Goal: Obtain resource: Obtain resource

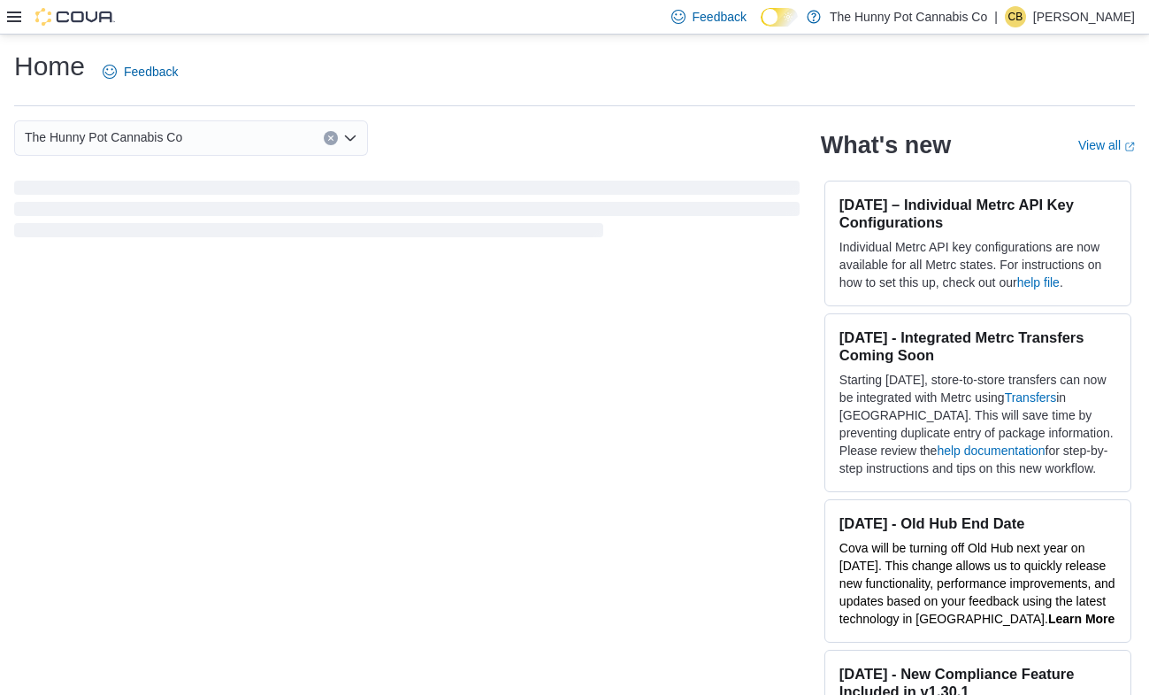
click at [11, 13] on icon at bounding box center [14, 17] width 14 height 11
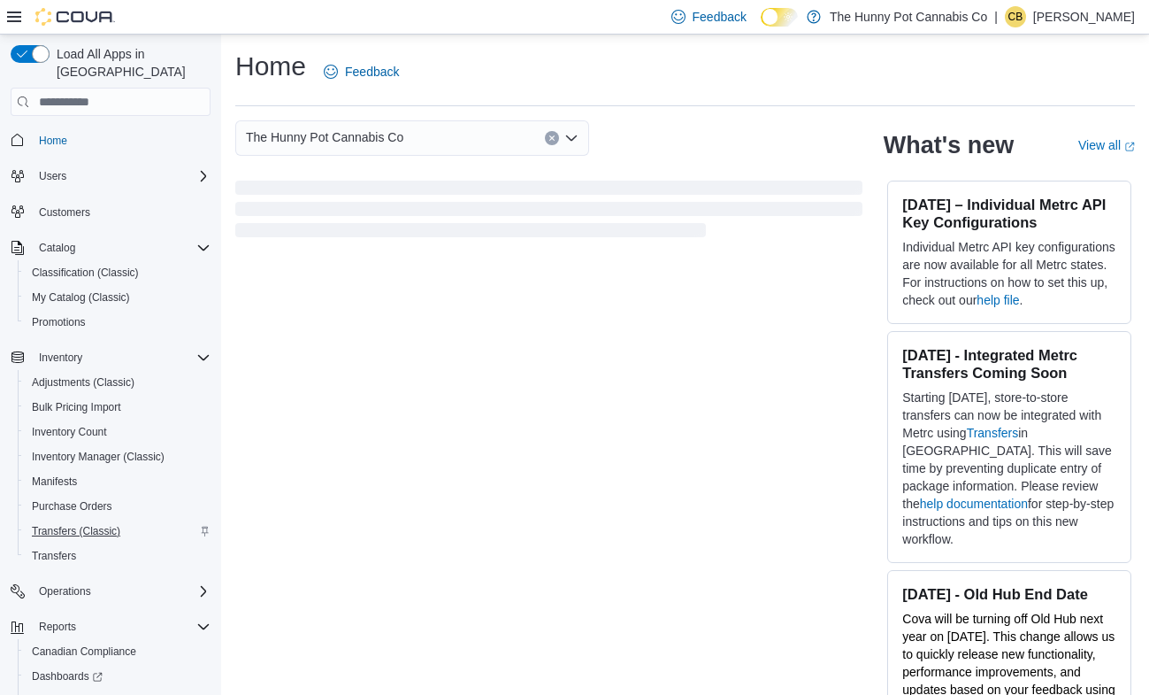
scroll to position [82, 0]
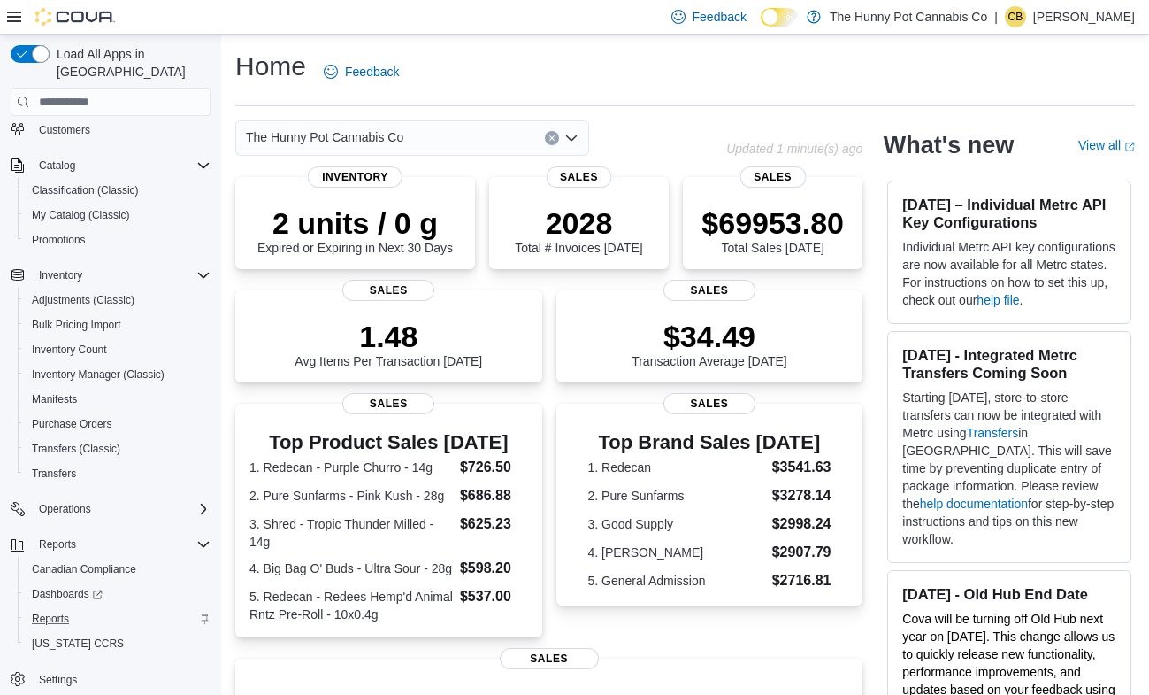
click at [79, 608] on div "Reports" at bounding box center [118, 618] width 186 height 21
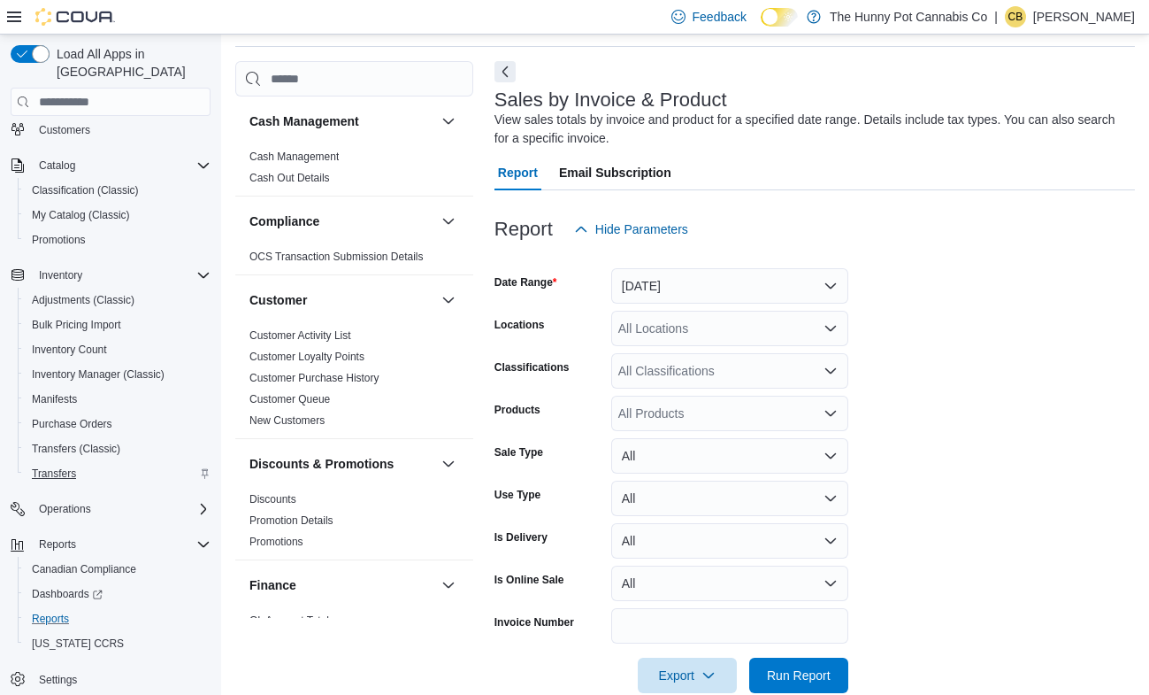
scroll to position [93, 0]
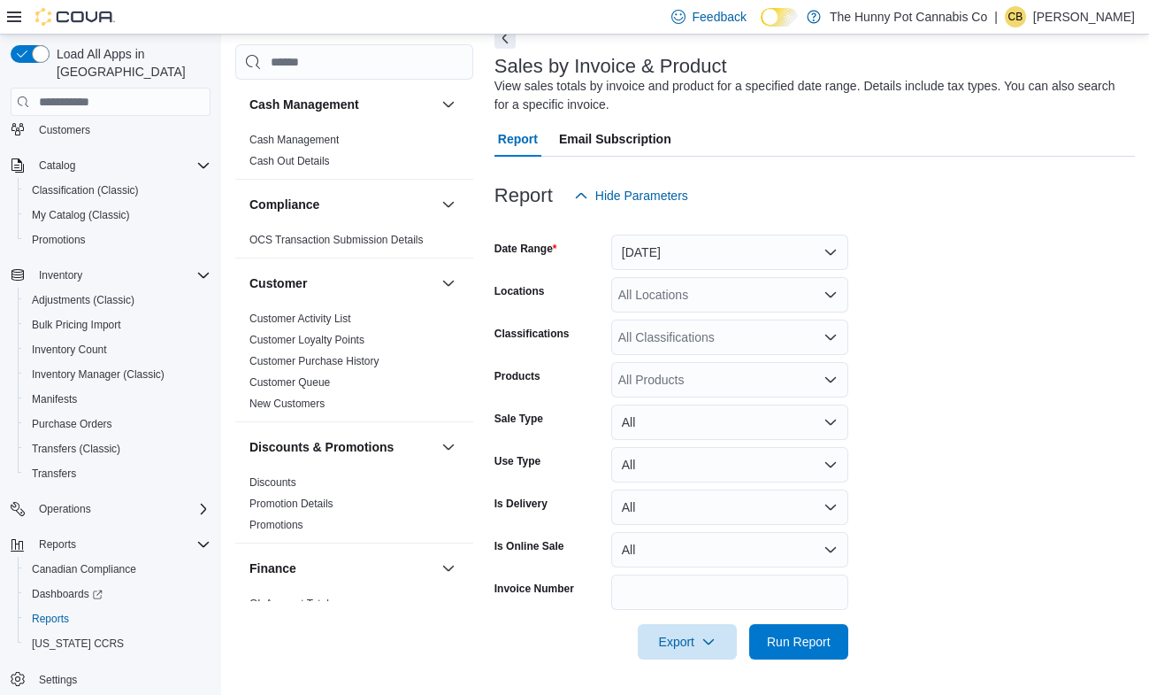
click at [15, 8] on div at bounding box center [61, 17] width 108 height 18
click at [12, 15] on icon at bounding box center [14, 17] width 14 height 14
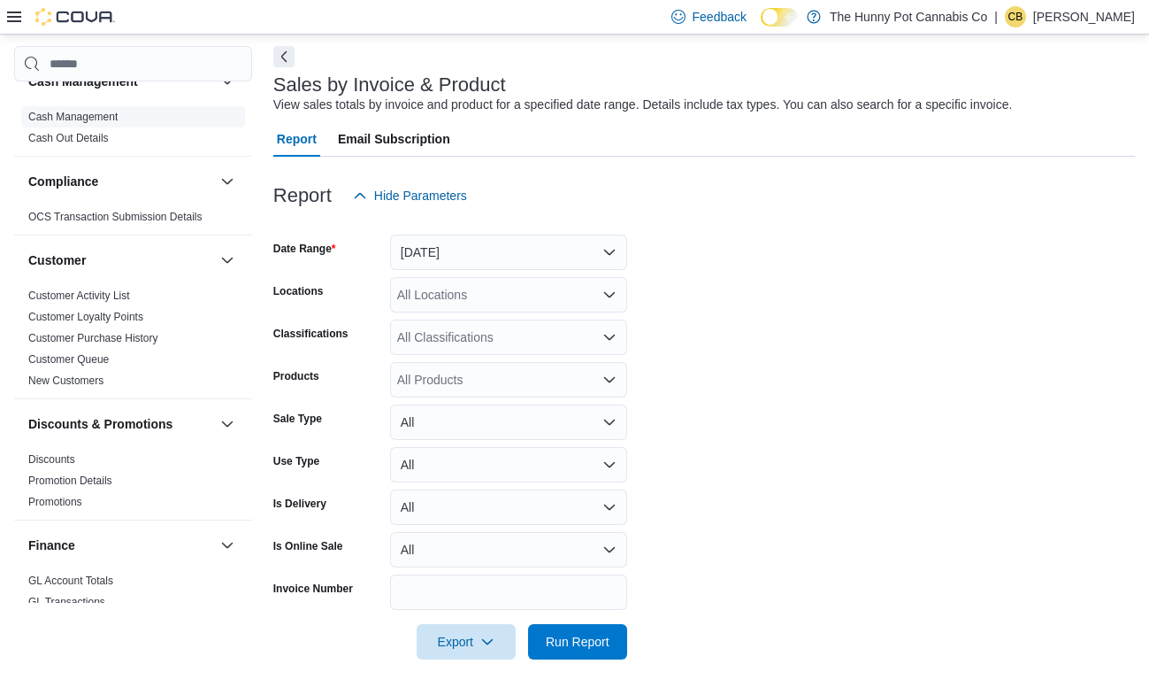
scroll to position [0, 0]
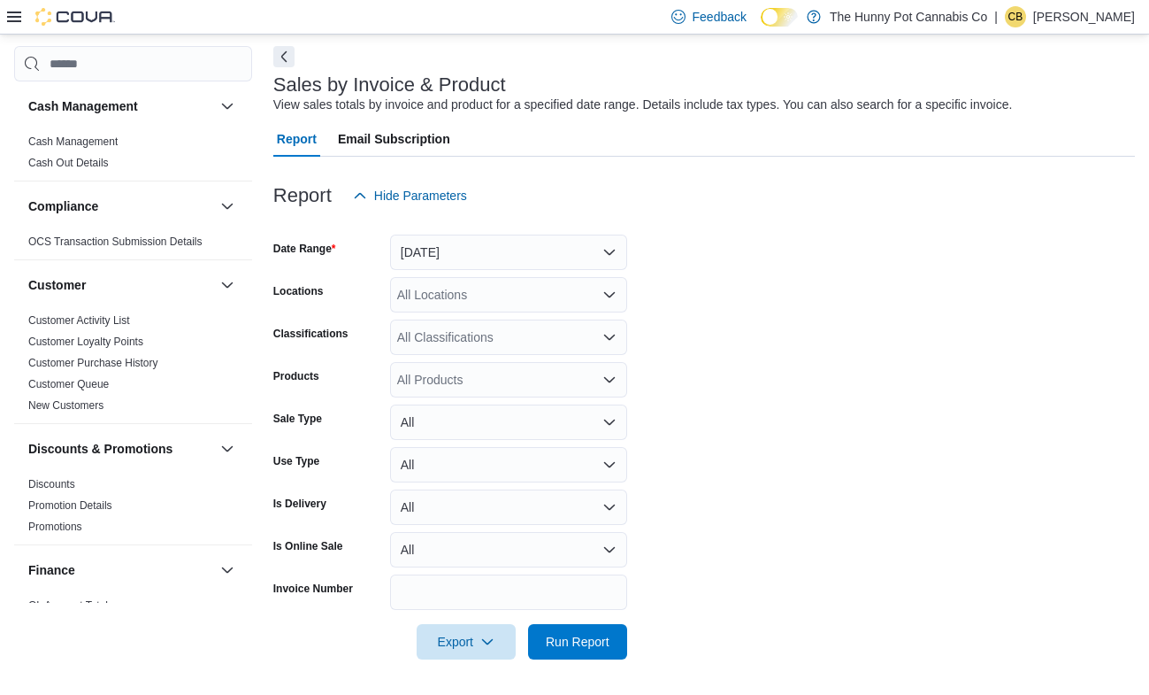
click at [9, 19] on icon at bounding box center [14, 17] width 14 height 14
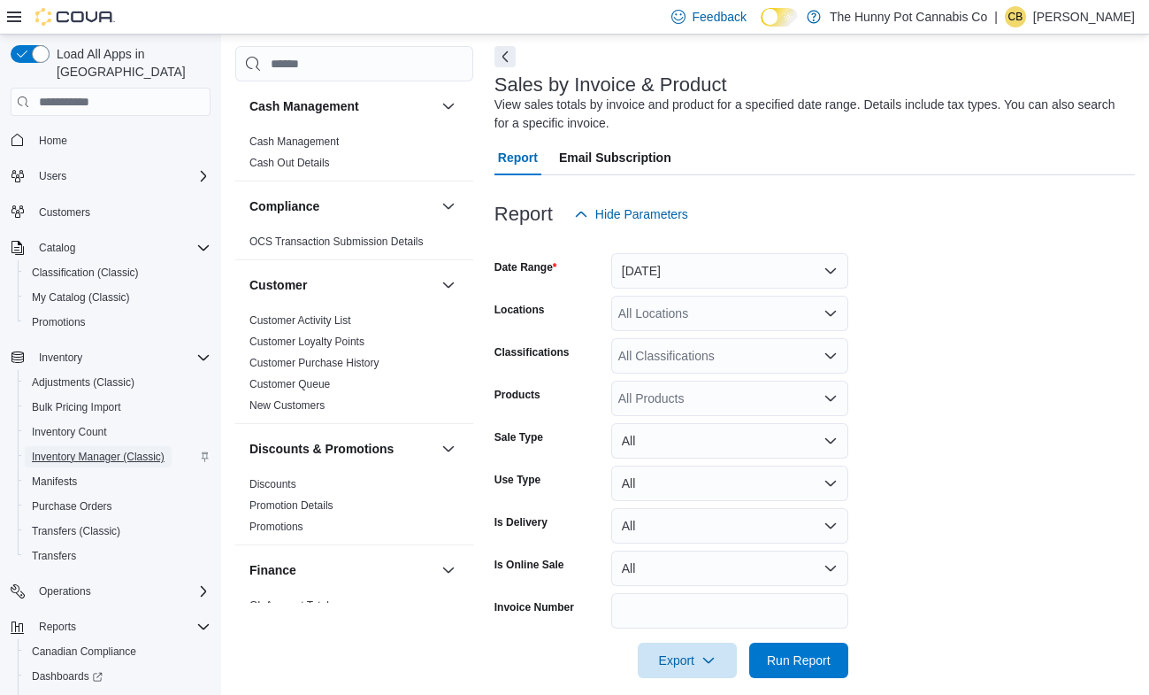
click at [103, 449] on span "Inventory Manager (Classic)" at bounding box center [98, 456] width 133 height 14
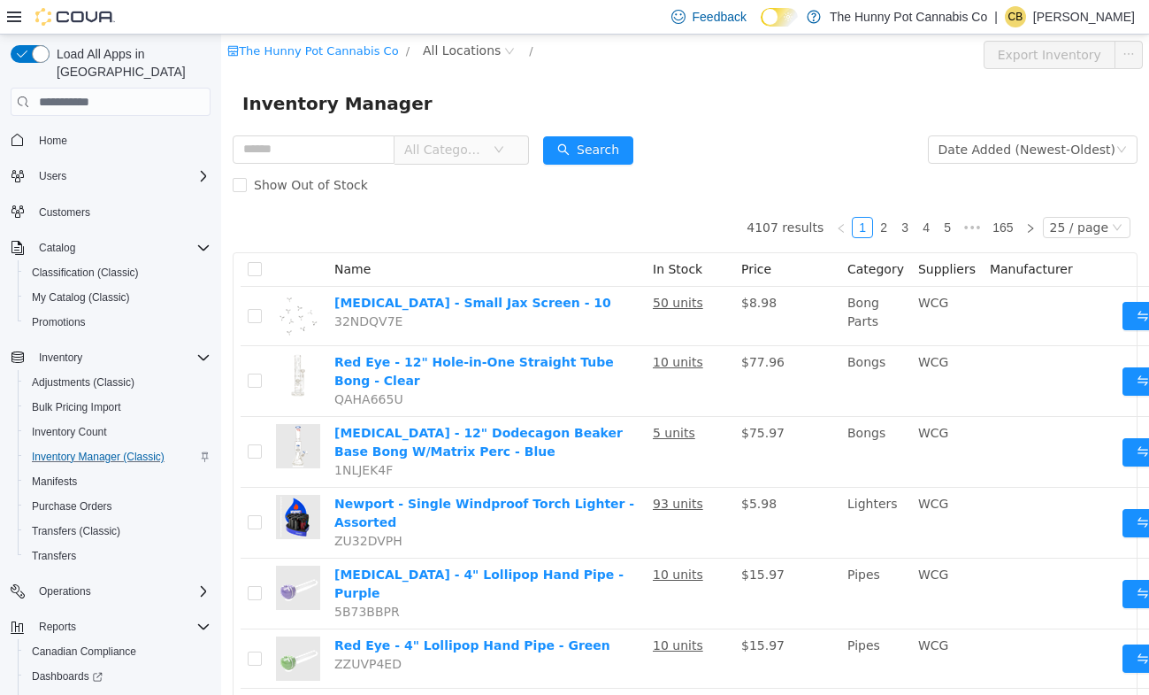
click at [12, 14] on icon at bounding box center [14, 17] width 14 height 14
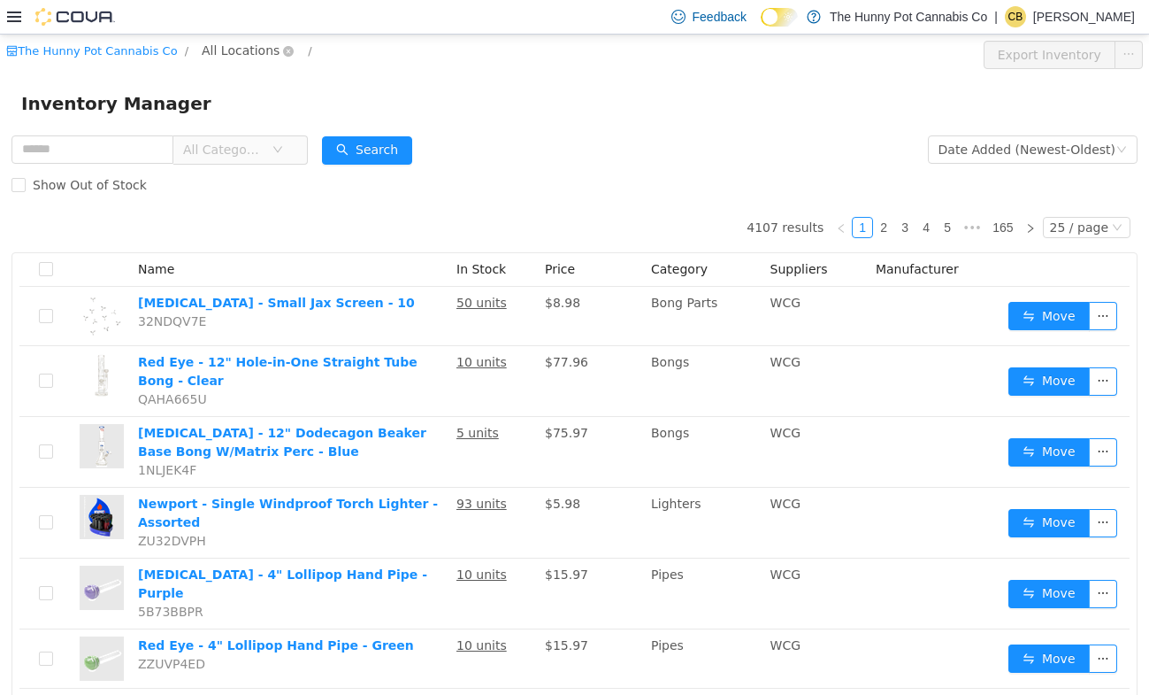
click at [214, 49] on span "All Locations" at bounding box center [241, 50] width 78 height 19
type input "***"
click at [240, 152] on span "Backstock" at bounding box center [265, 146] width 63 height 14
click at [73, 188] on span "Show Out of Stock" at bounding box center [90, 185] width 128 height 14
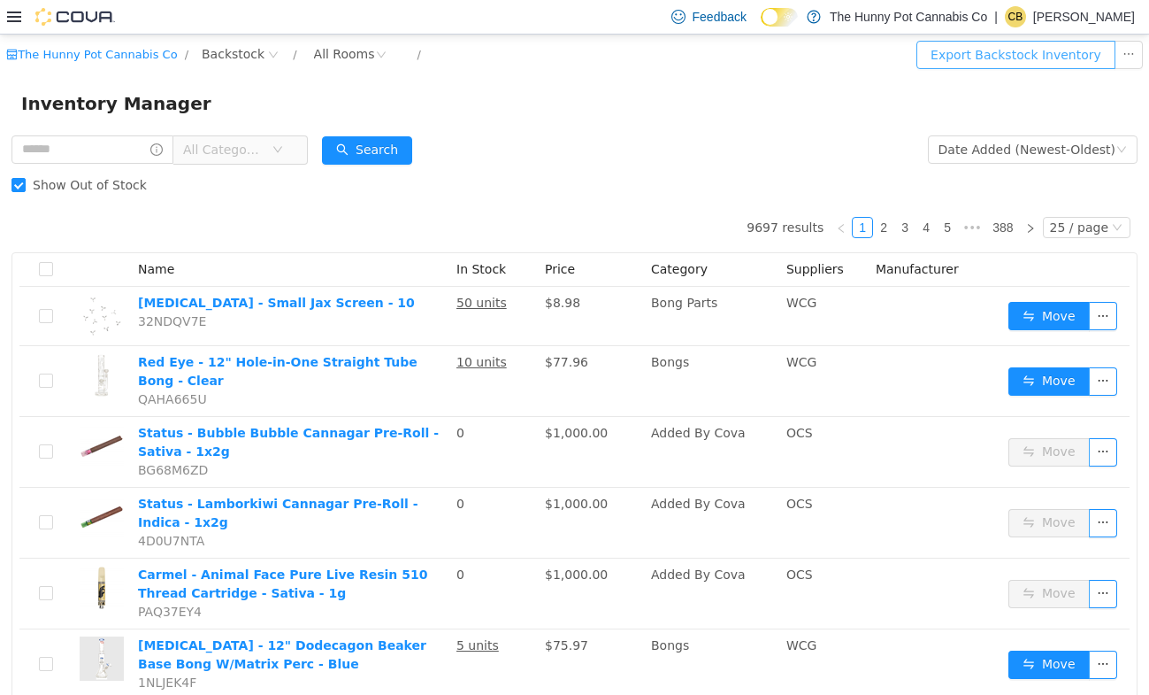
click at [959, 55] on button "Export Backstock Inventory" at bounding box center [1016, 55] width 199 height 28
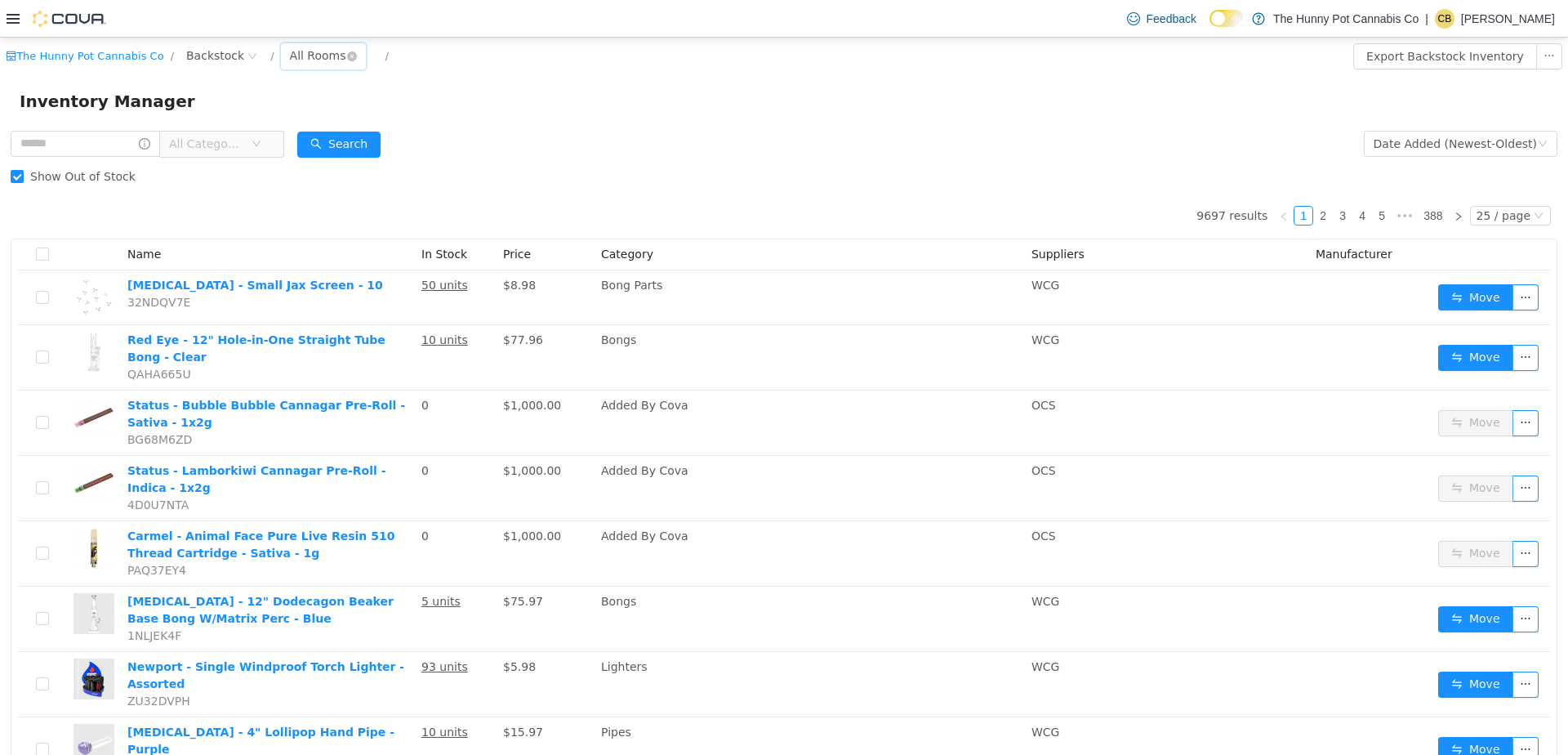
click at [311, 53] on div "All Rooms" at bounding box center [317, 55] width 56 height 25
click at [317, 108] on li "Warehouse" at bounding box center [319, 115] width 98 height 26
click at [1059, 54] on button "Export Warehouse Inventory" at bounding box center [1466, 56] width 188 height 26
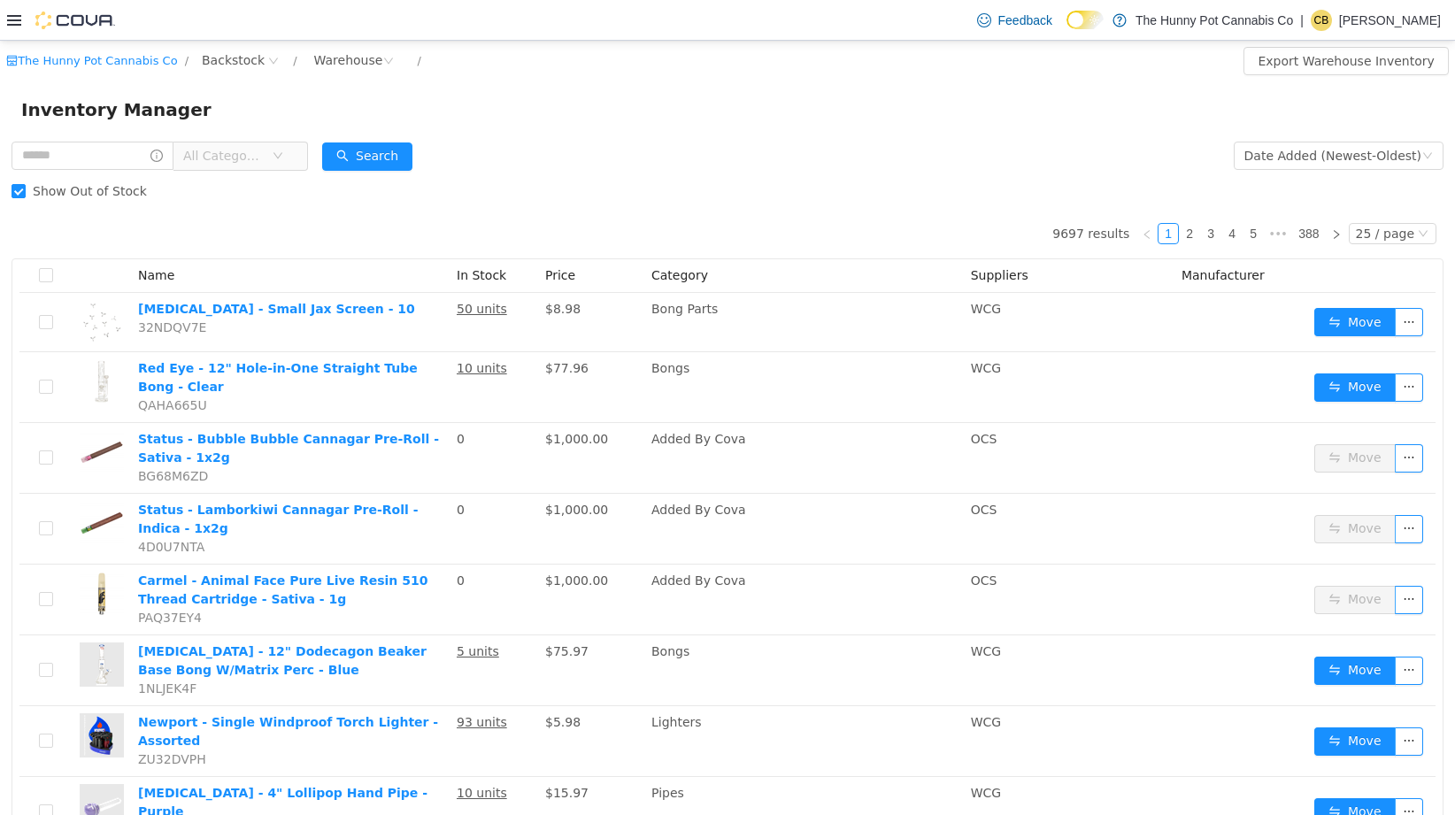
click at [19, 22] on icon at bounding box center [14, 20] width 14 height 14
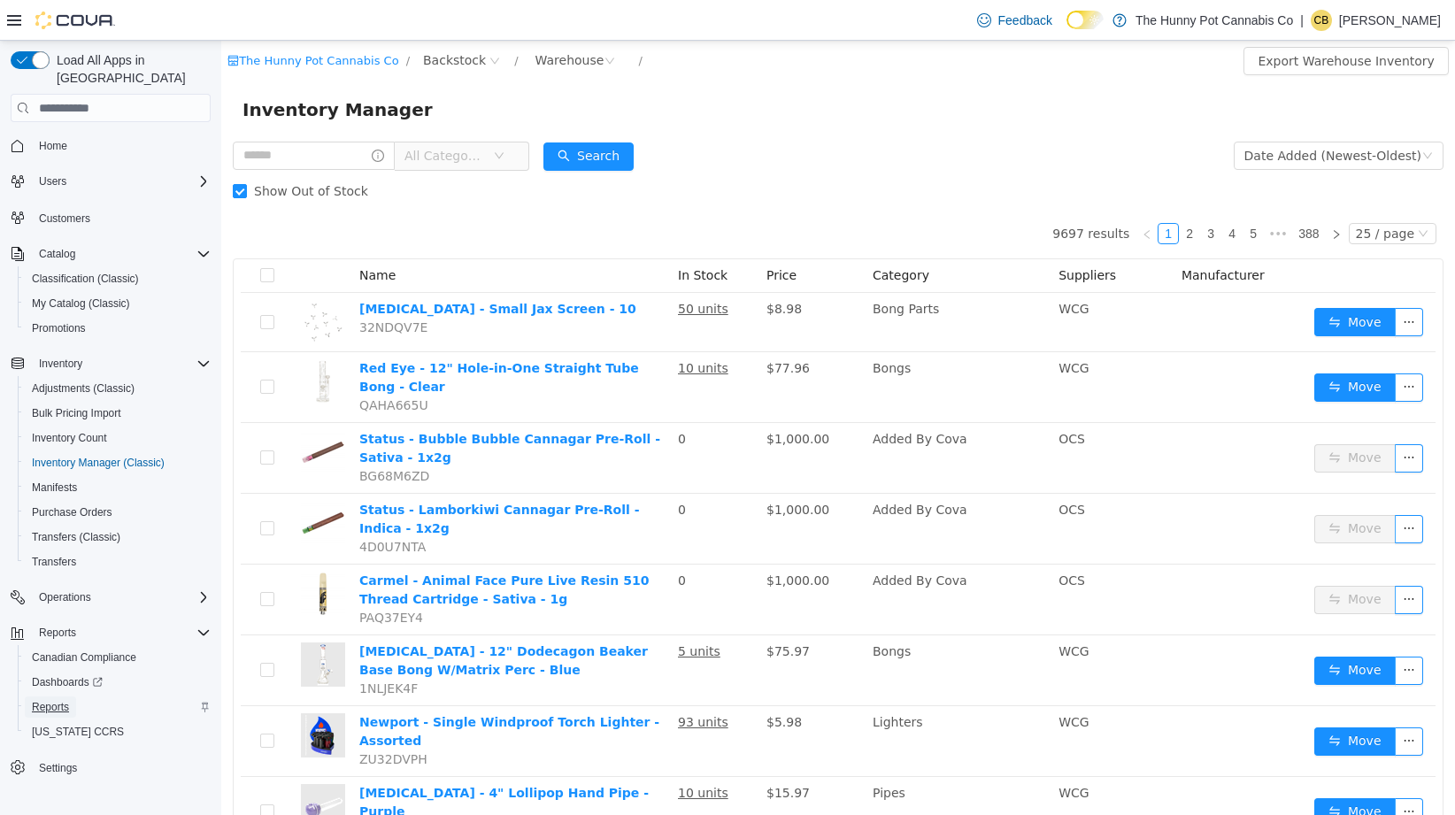
click at [59, 694] on span "Reports" at bounding box center [50, 707] width 37 height 14
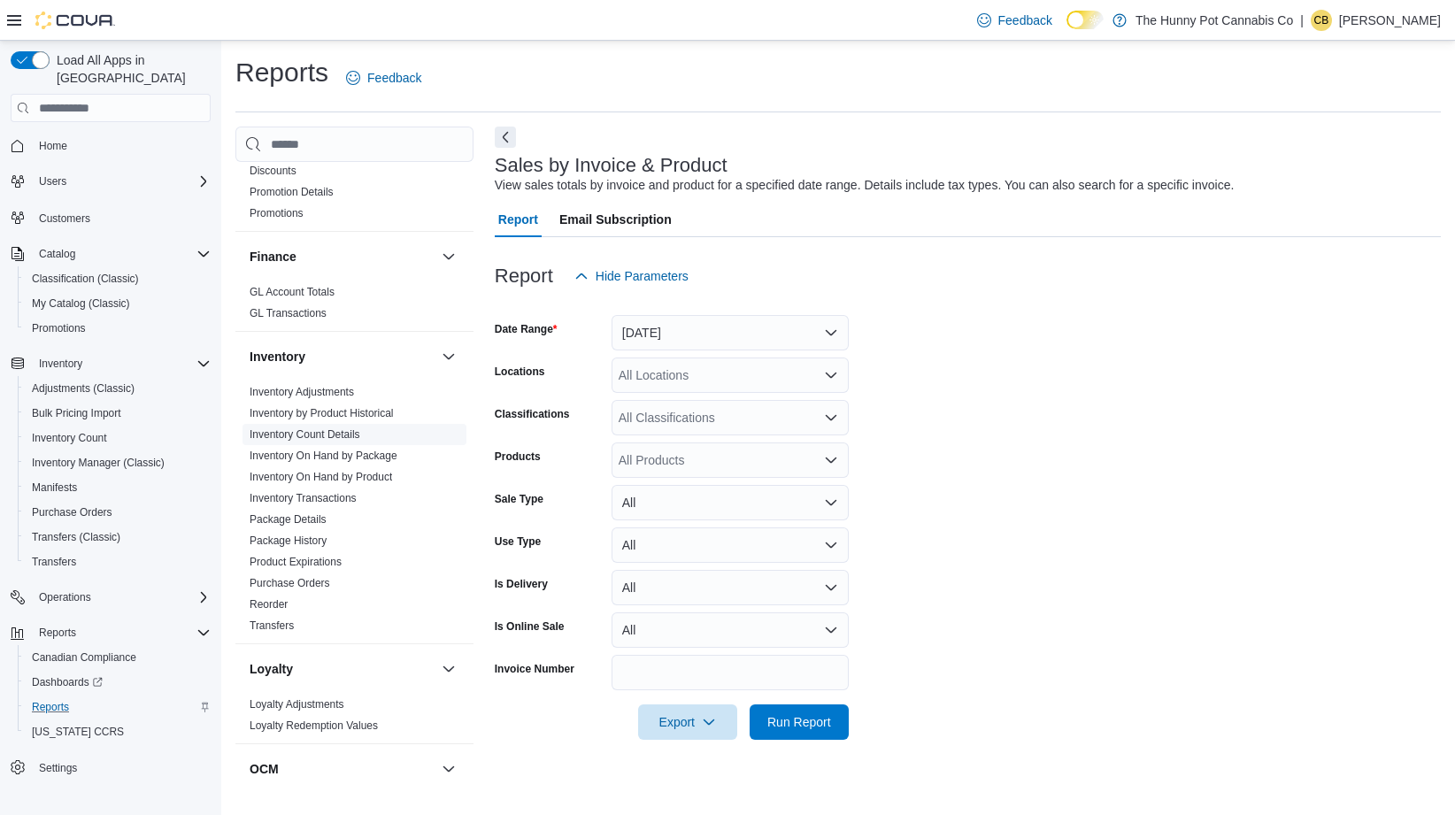
scroll to position [397, 0]
click at [364, 478] on link "Inventory On Hand by Product" at bounding box center [321, 473] width 142 height 12
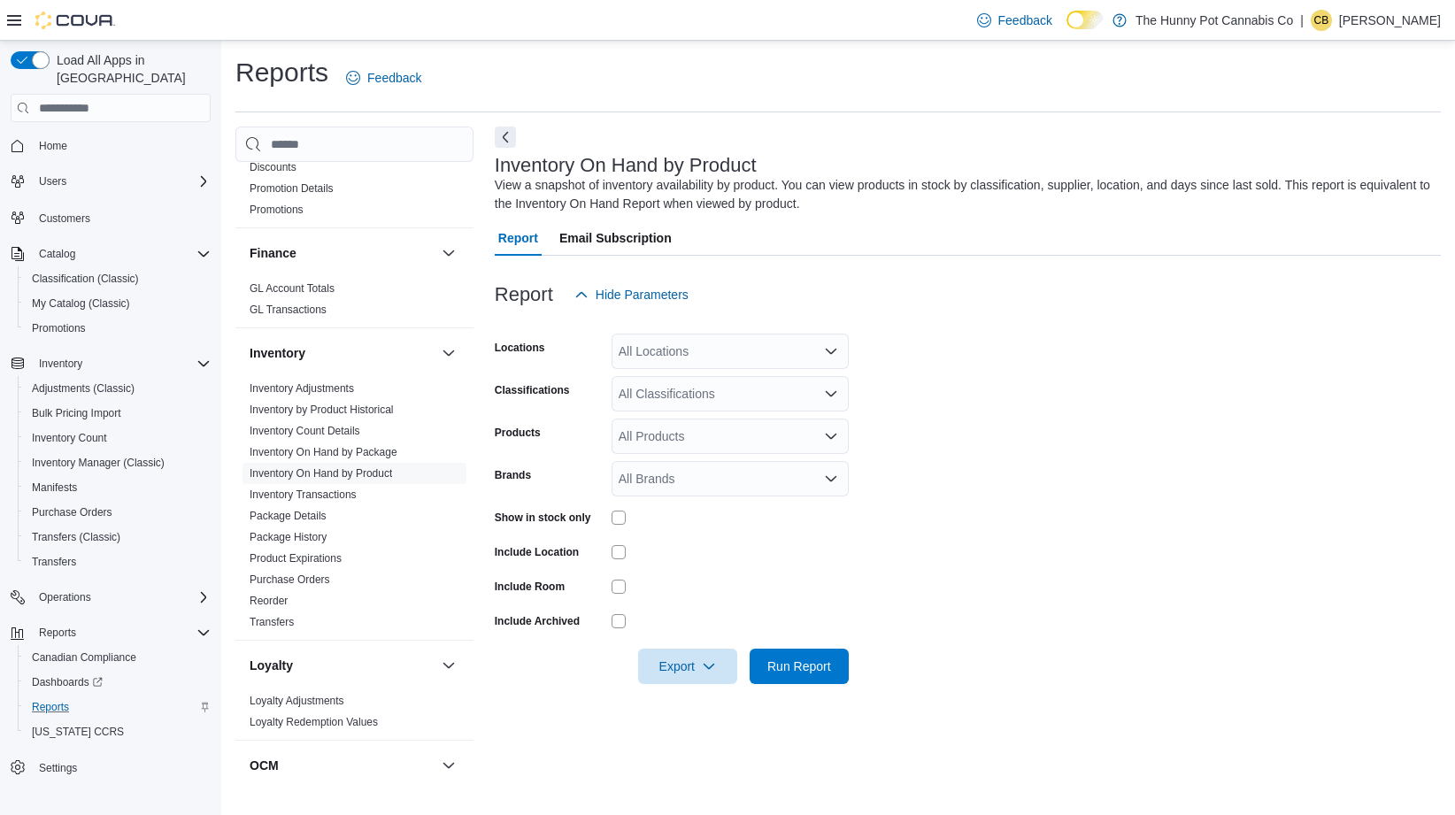
click at [950, 395] on form "Locations All Locations Classifications All Classifications Products All Produc…" at bounding box center [968, 498] width 946 height 372
click at [728, 345] on div "All Locations" at bounding box center [729, 351] width 237 height 35
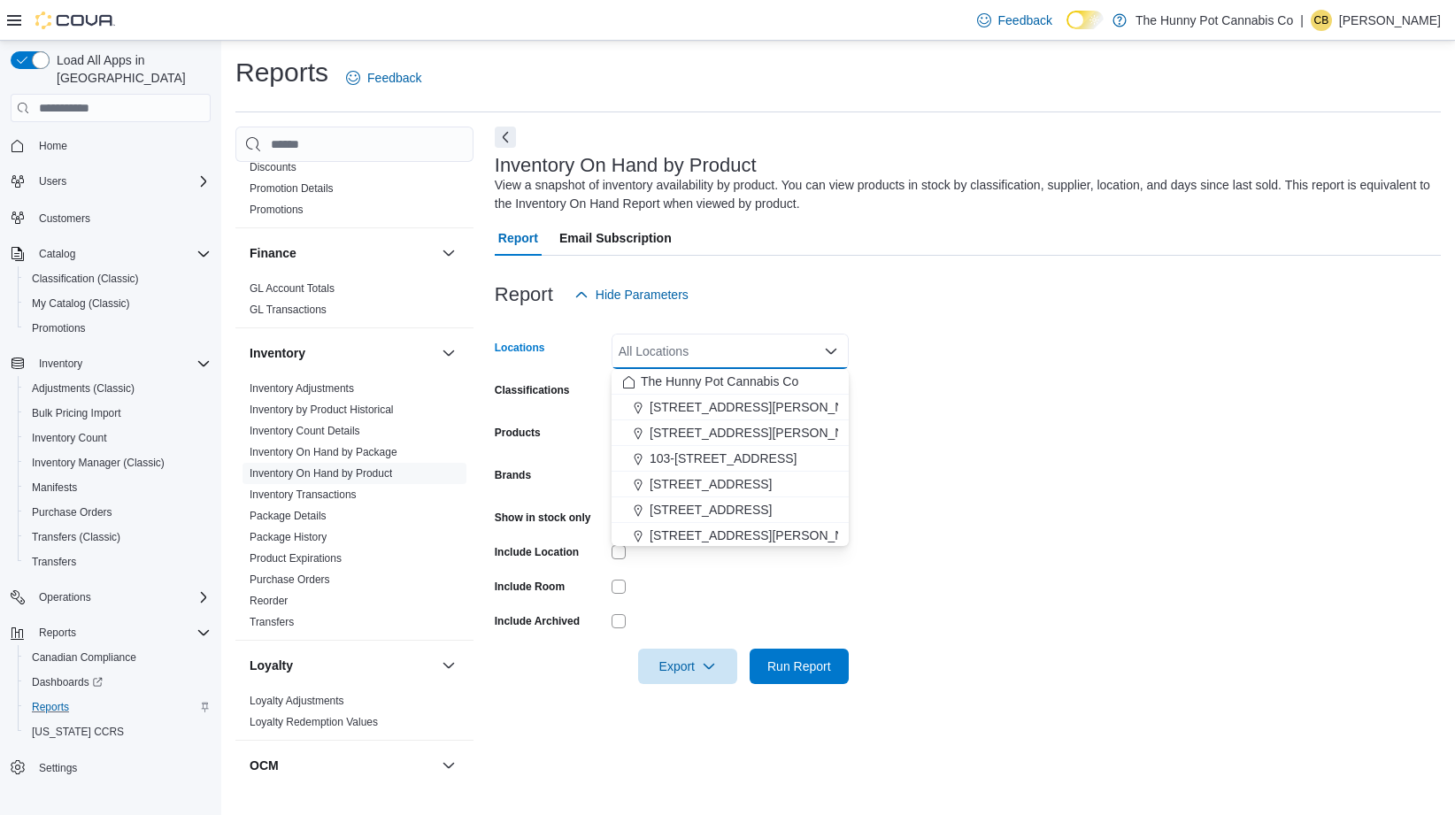
drag, startPoint x: 1017, startPoint y: 357, endPoint x: 878, endPoint y: 352, distance: 139.9
click at [1017, 357] on form "Locations All Locations Combo box. Selected. Combo box input. All Locations. Ty…" at bounding box center [968, 498] width 946 height 372
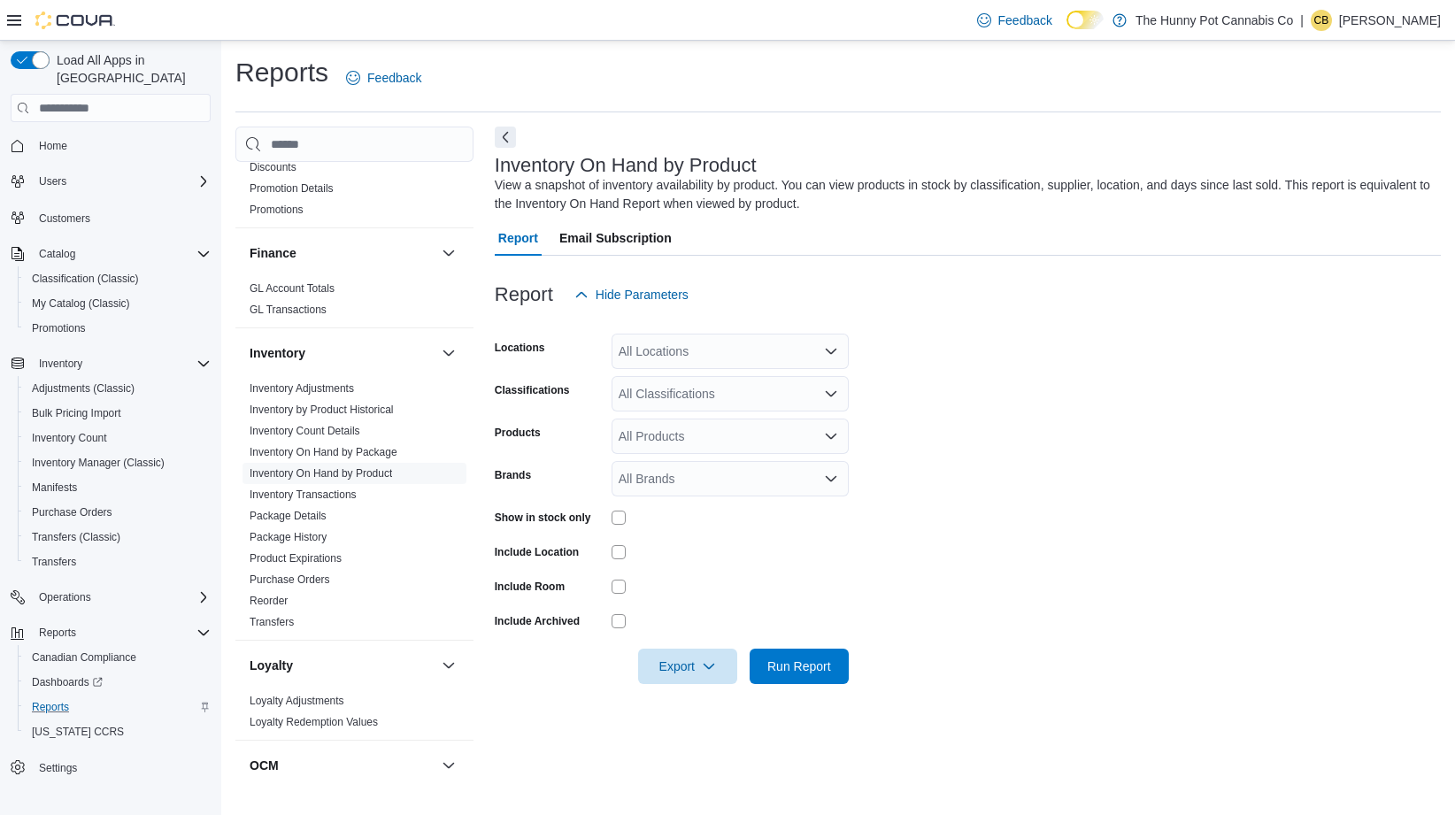
click at [747, 349] on div "All Locations" at bounding box center [729, 351] width 237 height 35
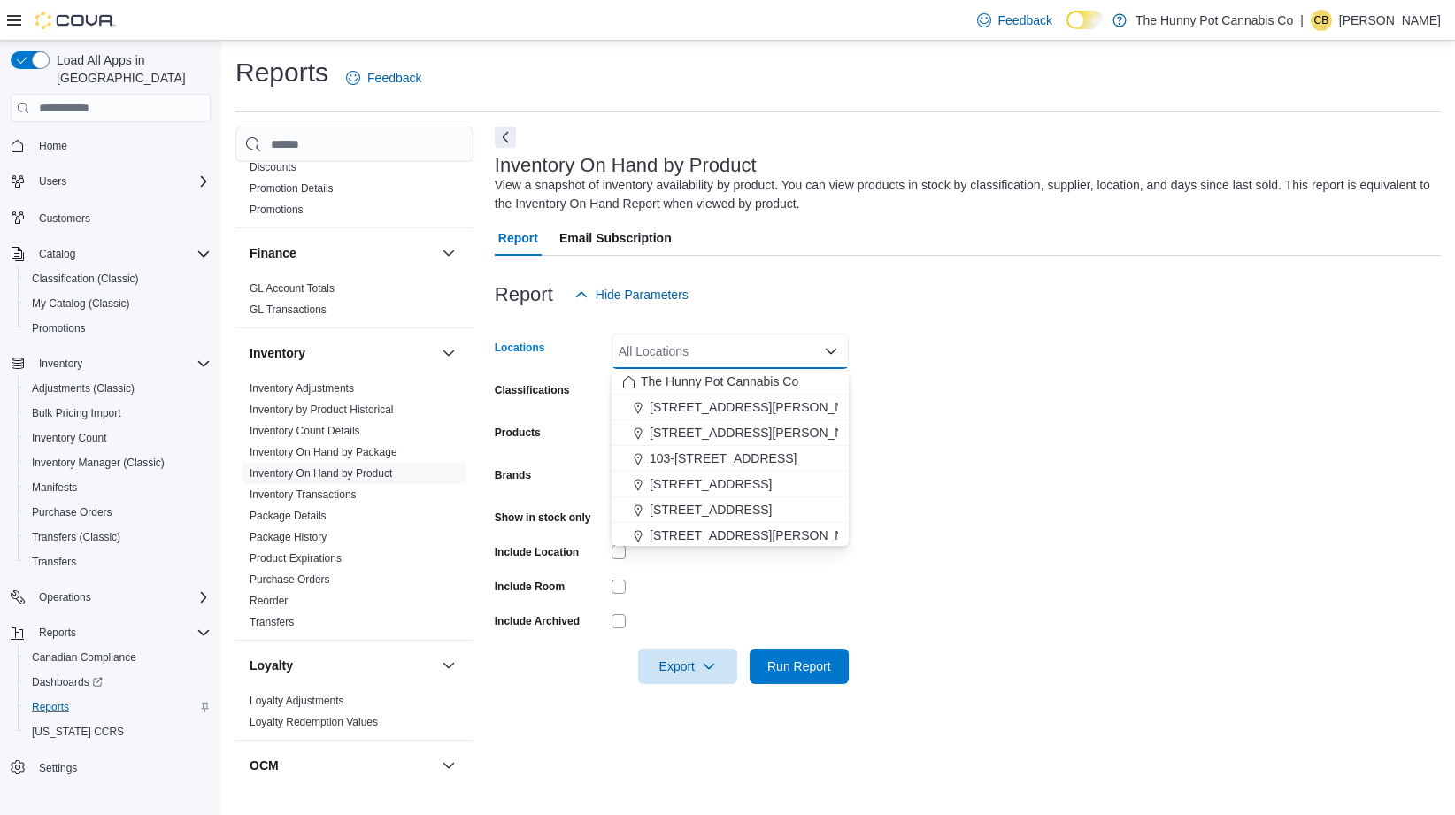
click at [990, 374] on form "Locations All Locations Combo box. Selected. Combo box input. All Locations. Ty…" at bounding box center [968, 498] width 946 height 372
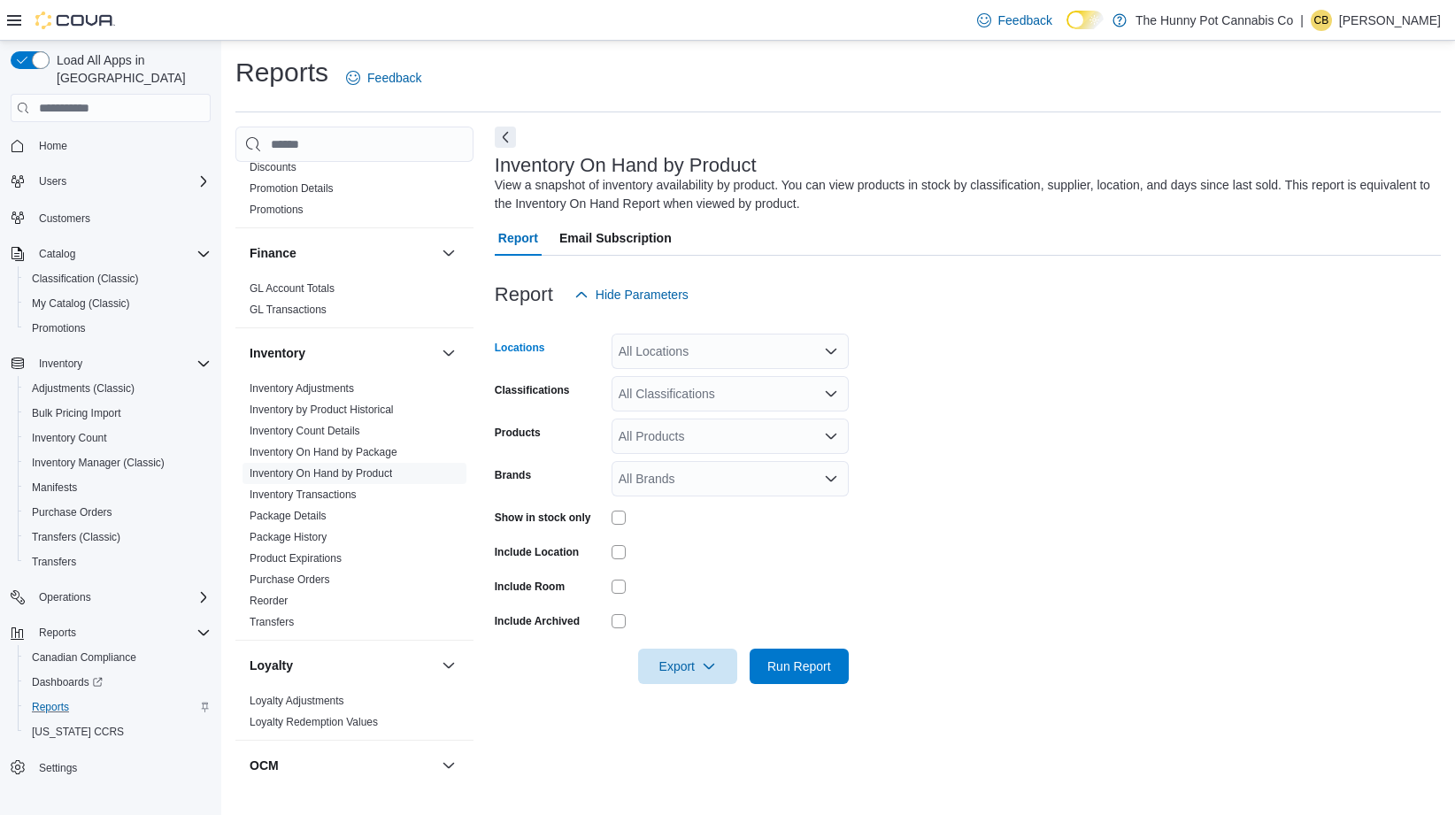
click at [684, 353] on div "All Locations" at bounding box center [729, 351] width 237 height 35
type input "****"
click at [687, 380] on span "Backstock" at bounding box center [677, 381] width 57 height 18
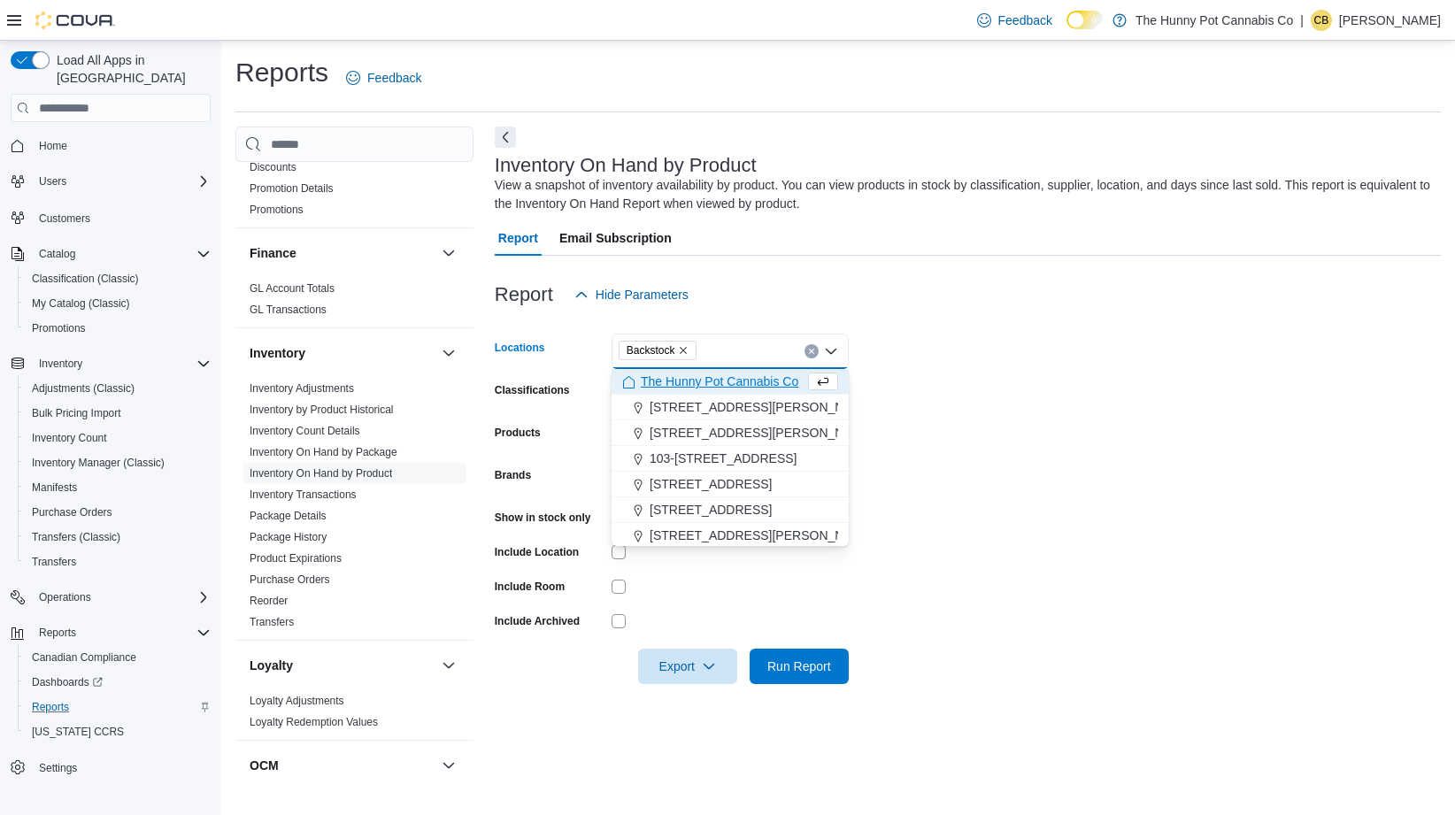
drag, startPoint x: 1010, startPoint y: 373, endPoint x: 765, endPoint y: 423, distance: 249.2
click at [1010, 373] on form "Locations Backstock Combo box. Selected. [GEOGRAPHIC_DATA]. Press Backspace to …" at bounding box center [968, 498] width 946 height 372
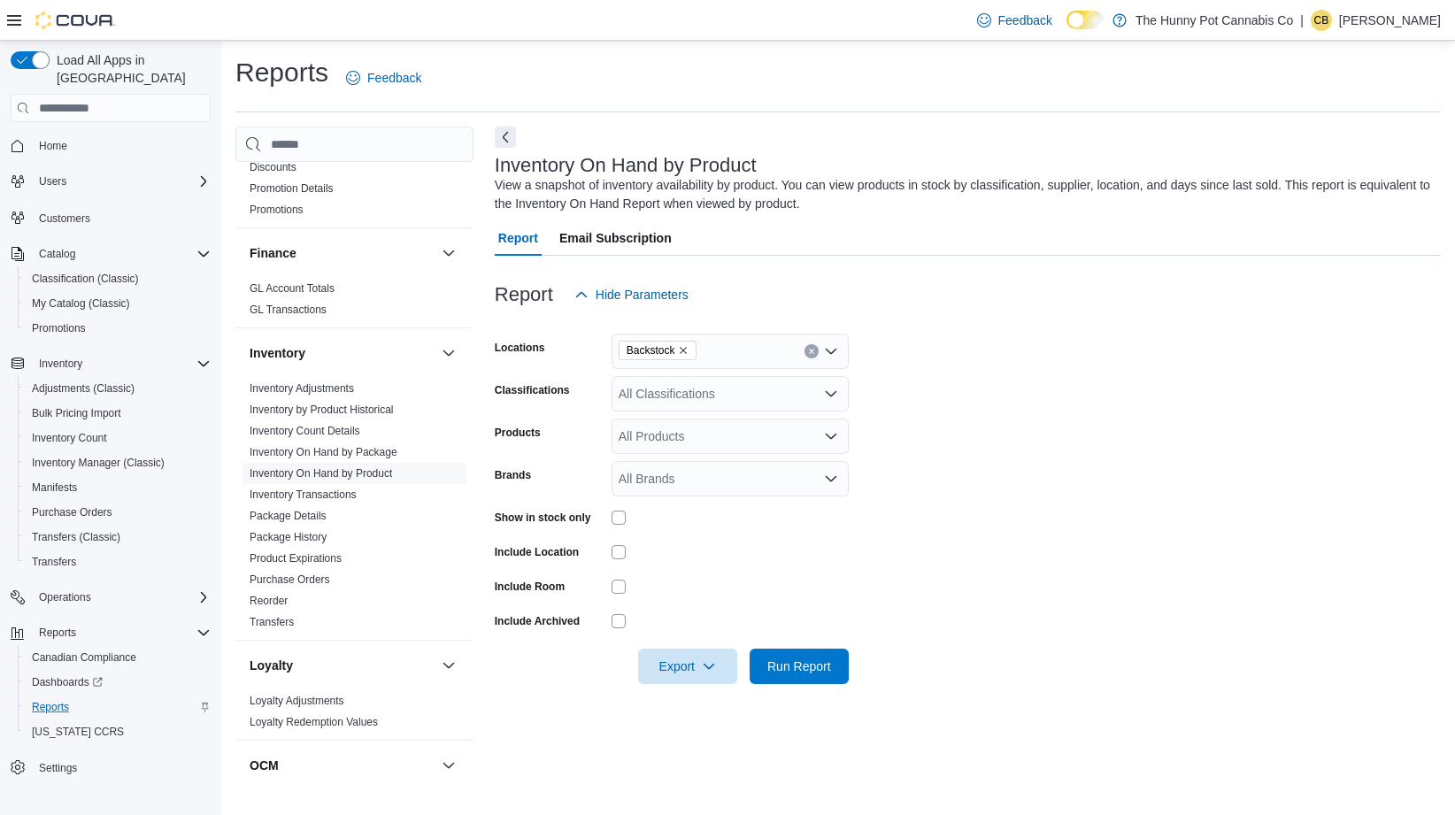
click at [744, 392] on div "All Classifications" at bounding box center [729, 393] width 237 height 35
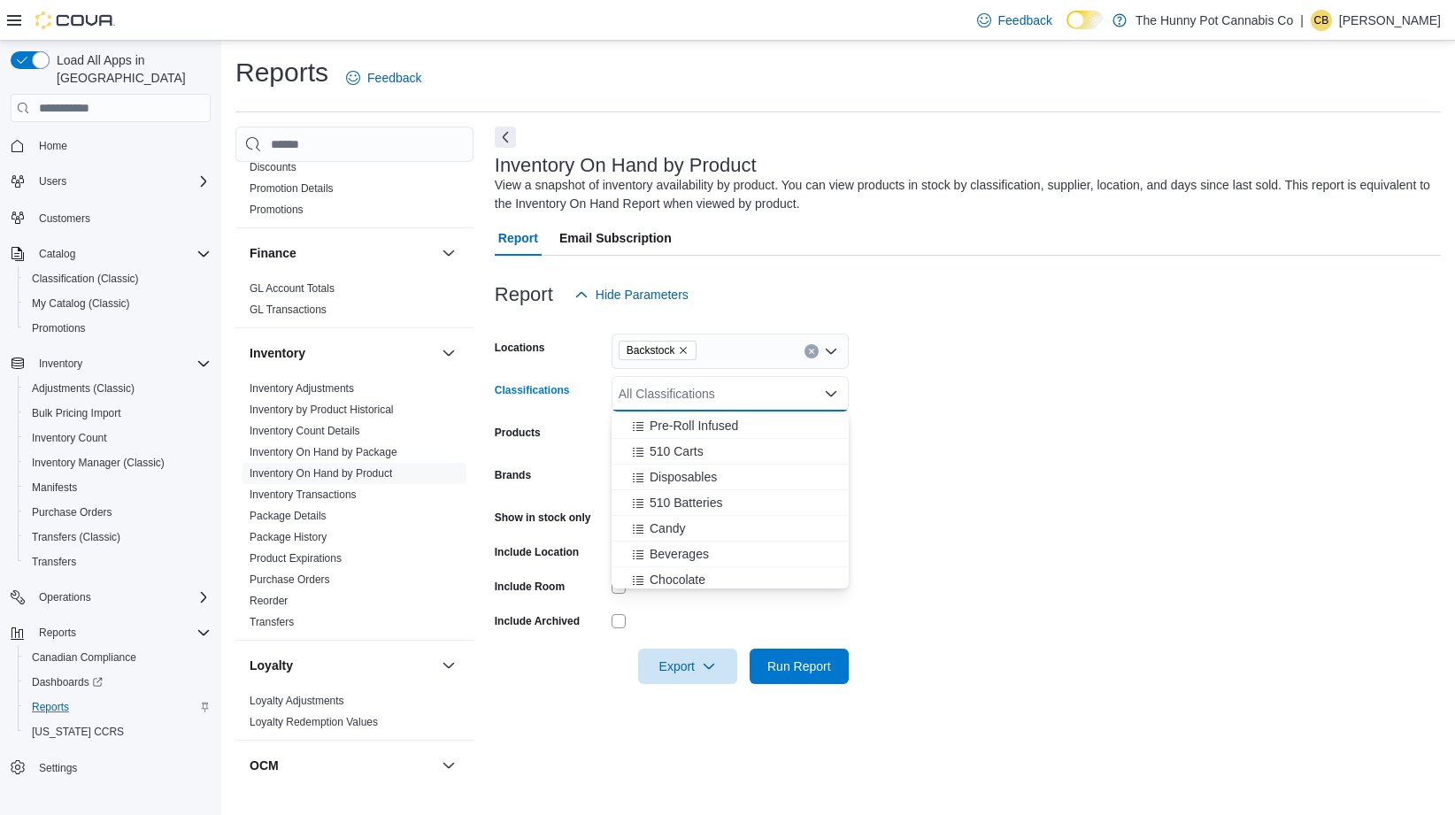
scroll to position [268, 0]
drag, startPoint x: 1023, startPoint y: 489, endPoint x: 879, endPoint y: 608, distance: 186.7
click at [1023, 491] on form "Locations Backstock Classifications All Classifications Combo box. Selected. Co…" at bounding box center [968, 498] width 946 height 372
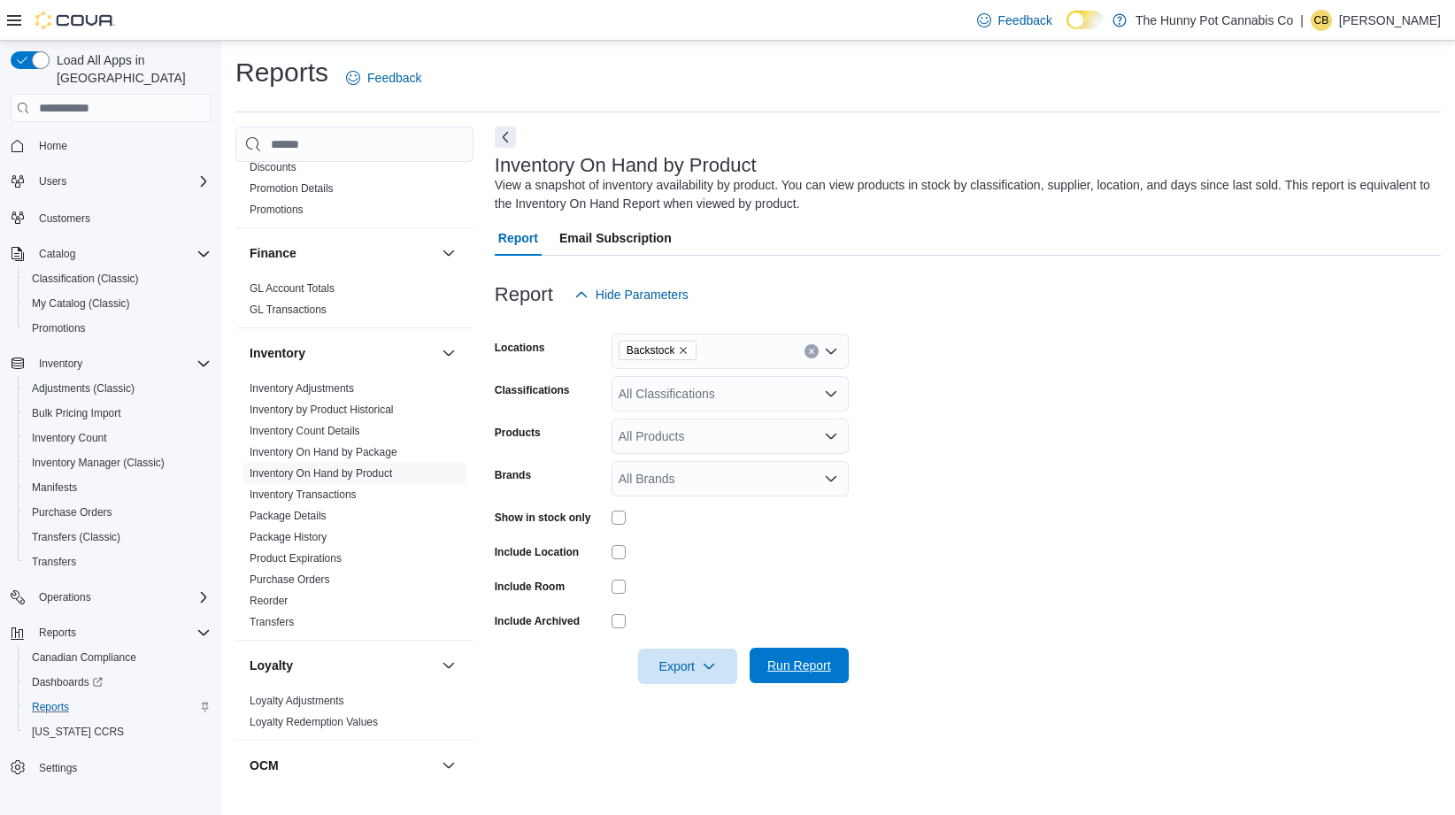
click at [811, 673] on span "Run Report" at bounding box center [799, 665] width 64 height 18
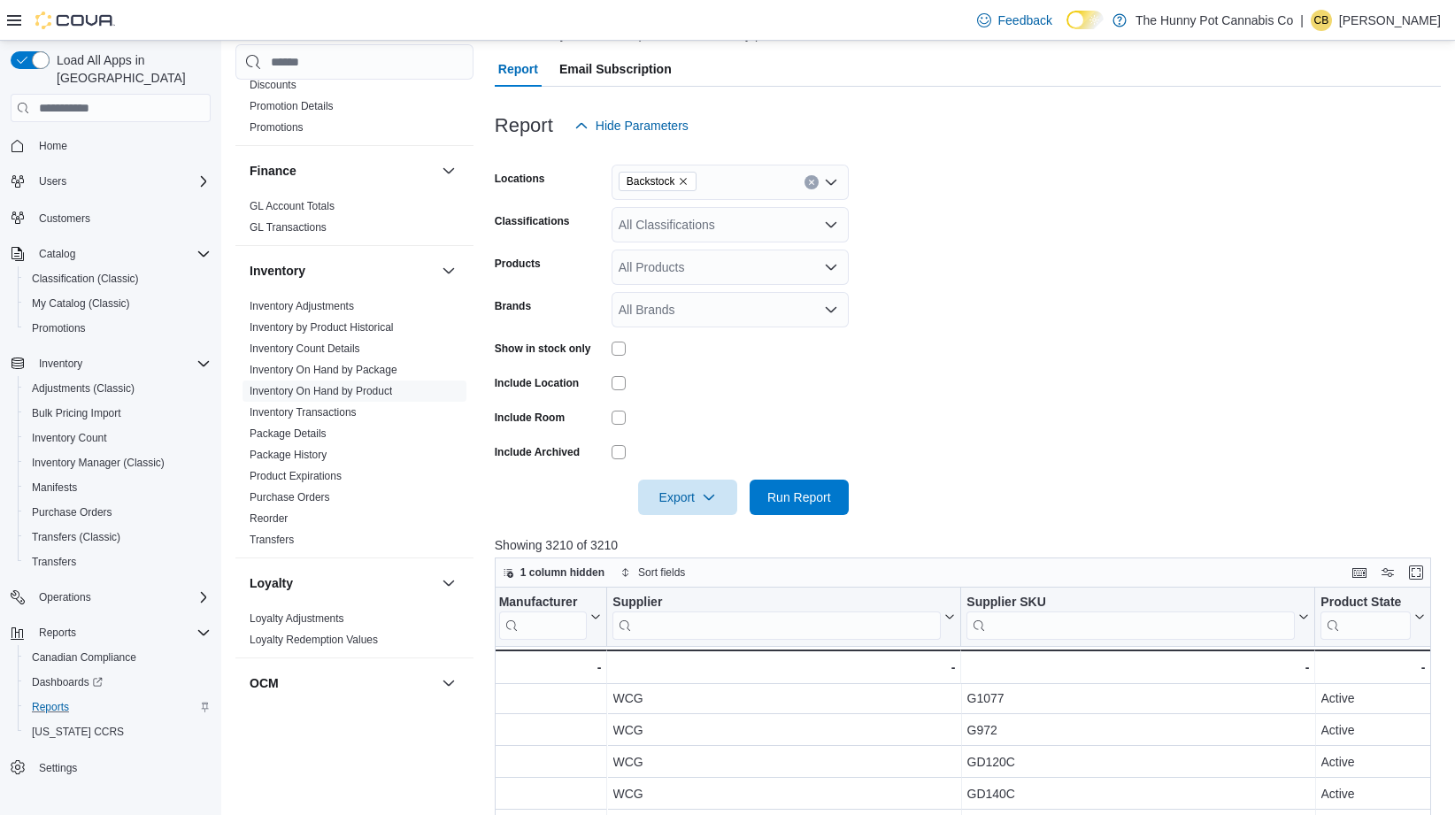
scroll to position [0, 3448]
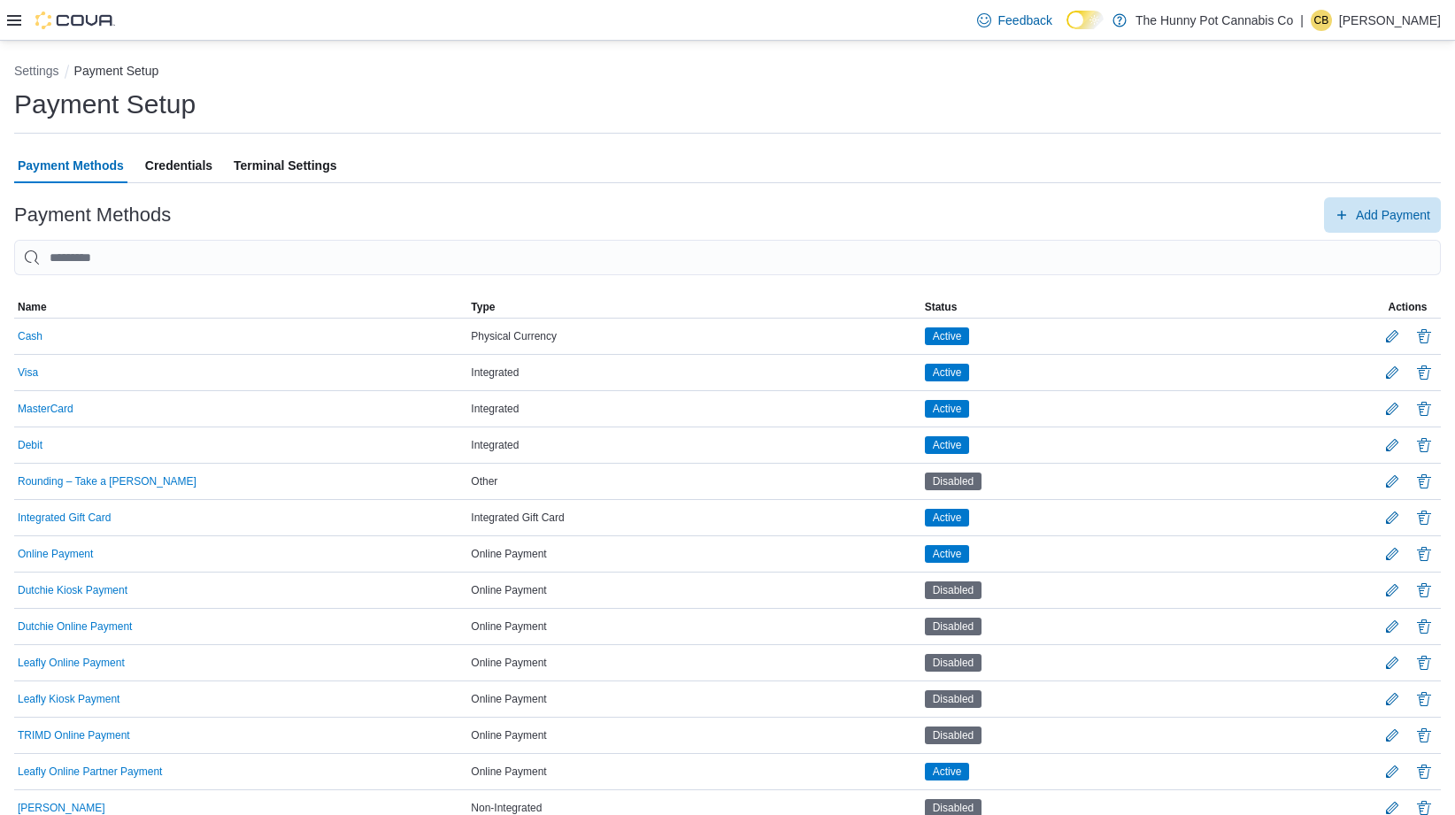
scroll to position [185, 0]
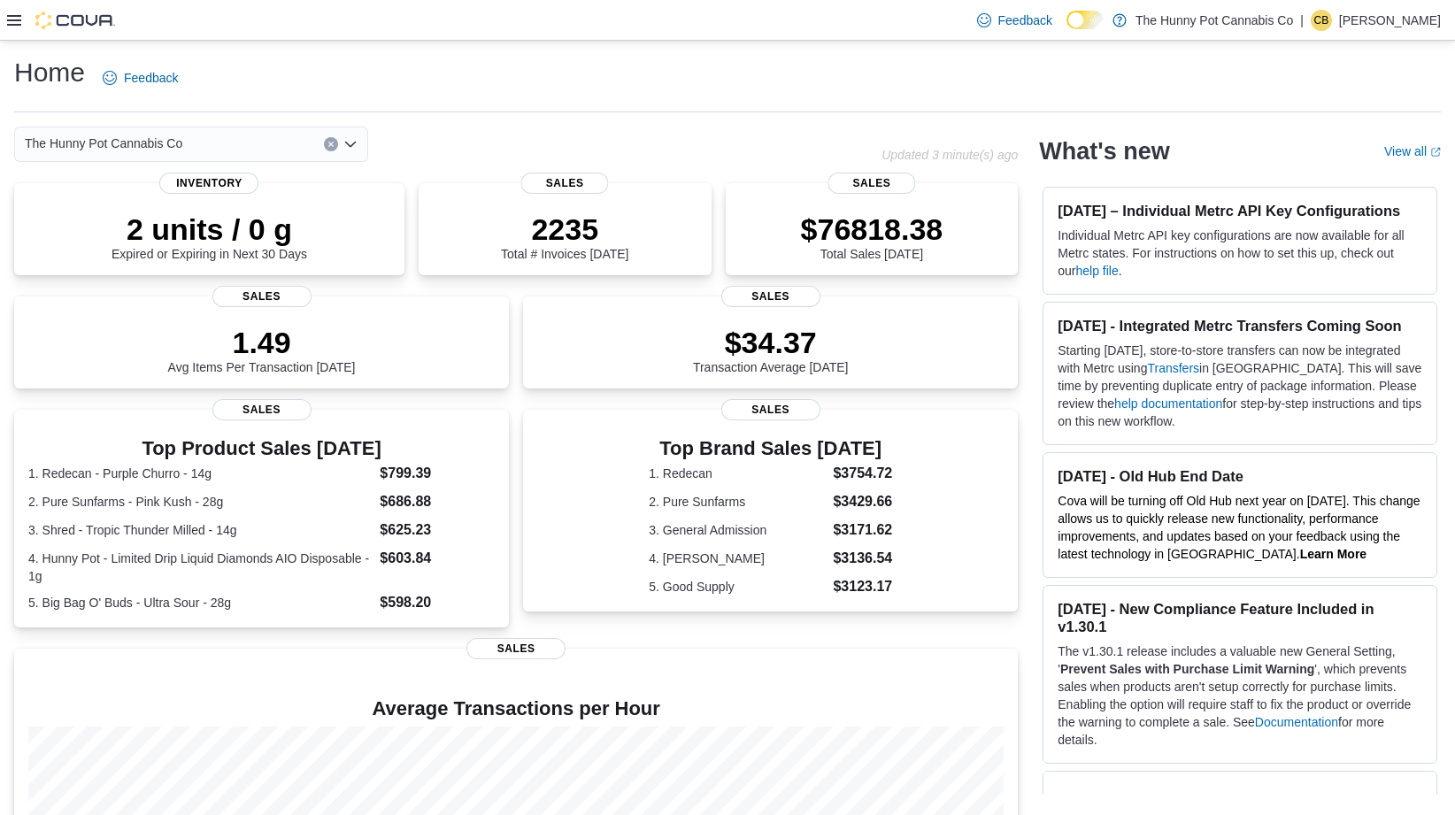
click at [14, 25] on icon at bounding box center [14, 20] width 14 height 11
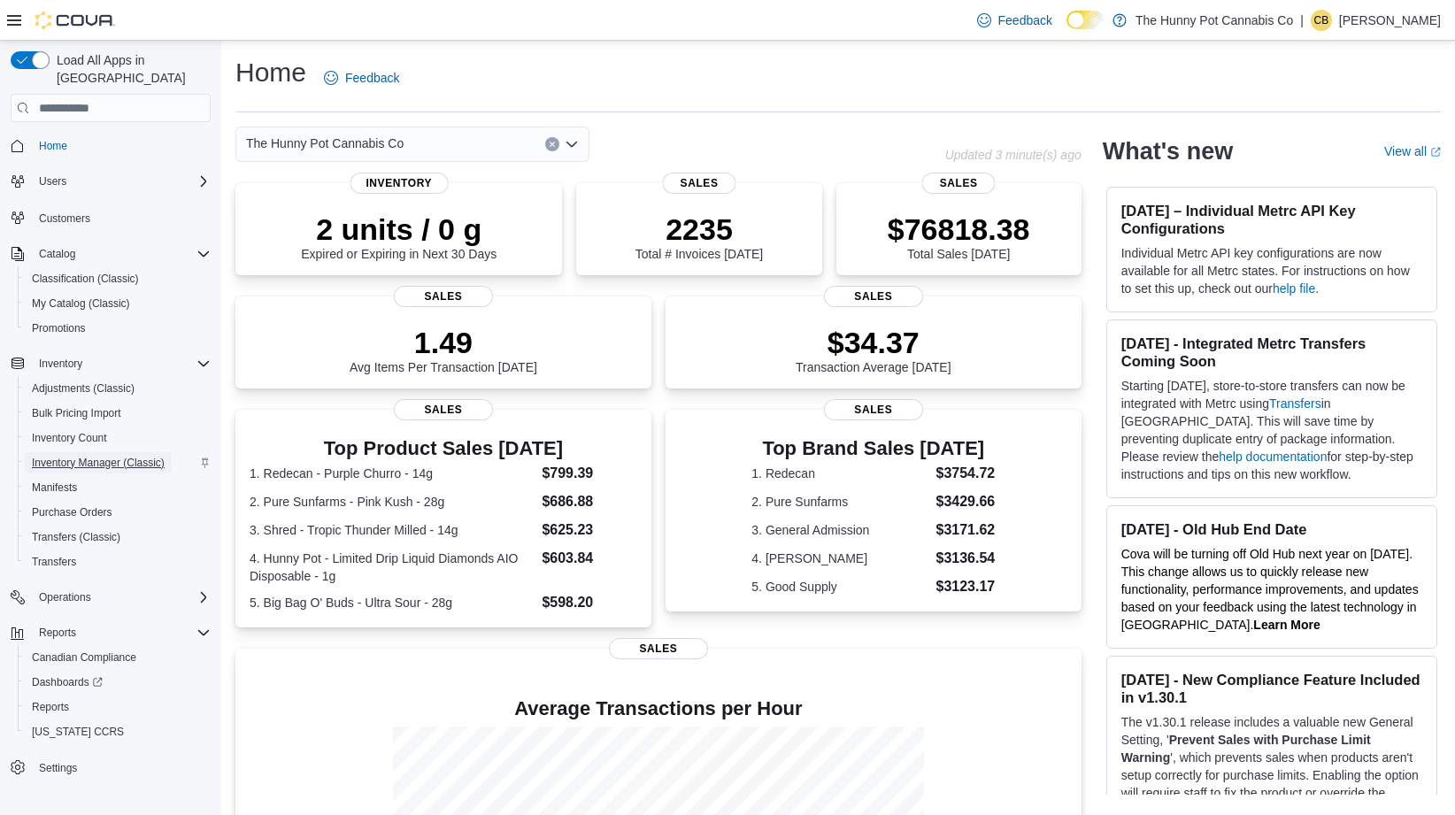
click at [95, 456] on span "Inventory Manager (Classic)" at bounding box center [98, 463] width 133 height 14
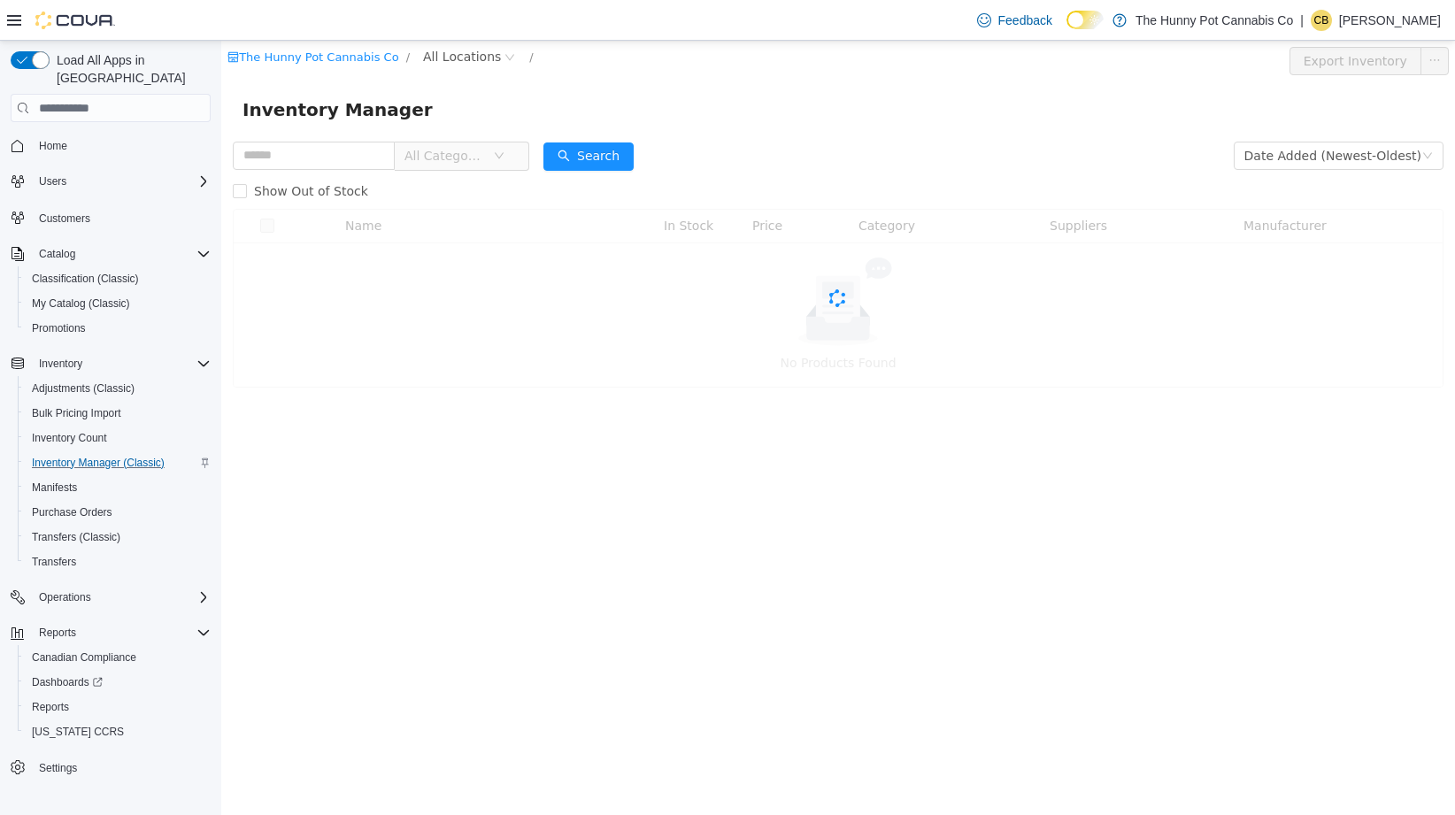
click at [23, 21] on div at bounding box center [61, 21] width 108 height 18
click at [17, 24] on icon at bounding box center [14, 20] width 14 height 11
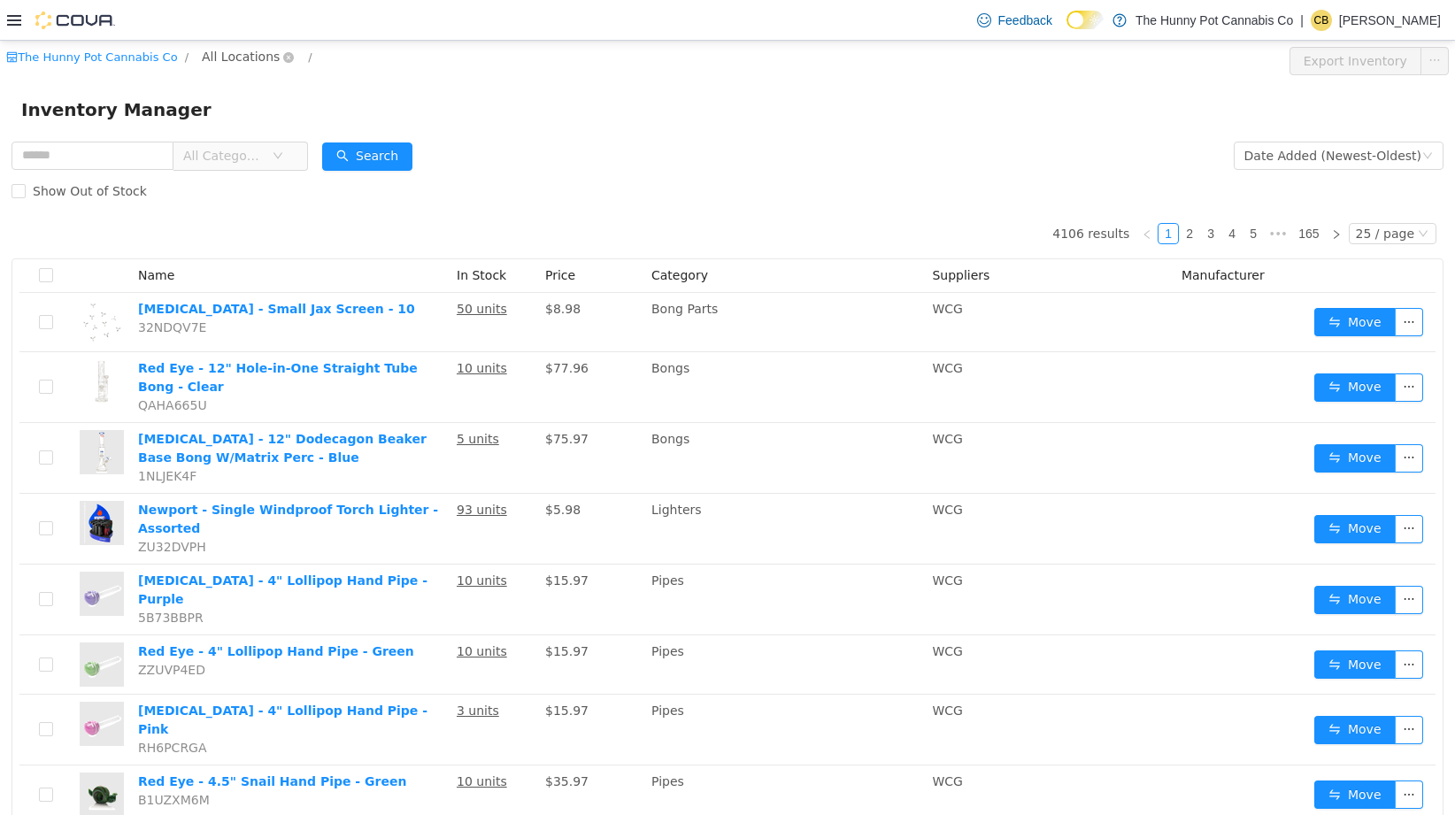
drag, startPoint x: 221, startPoint y: 58, endPoint x: 226, endPoint y: 67, distance: 10.7
click at [221, 58] on span "All Locations" at bounding box center [241, 56] width 78 height 19
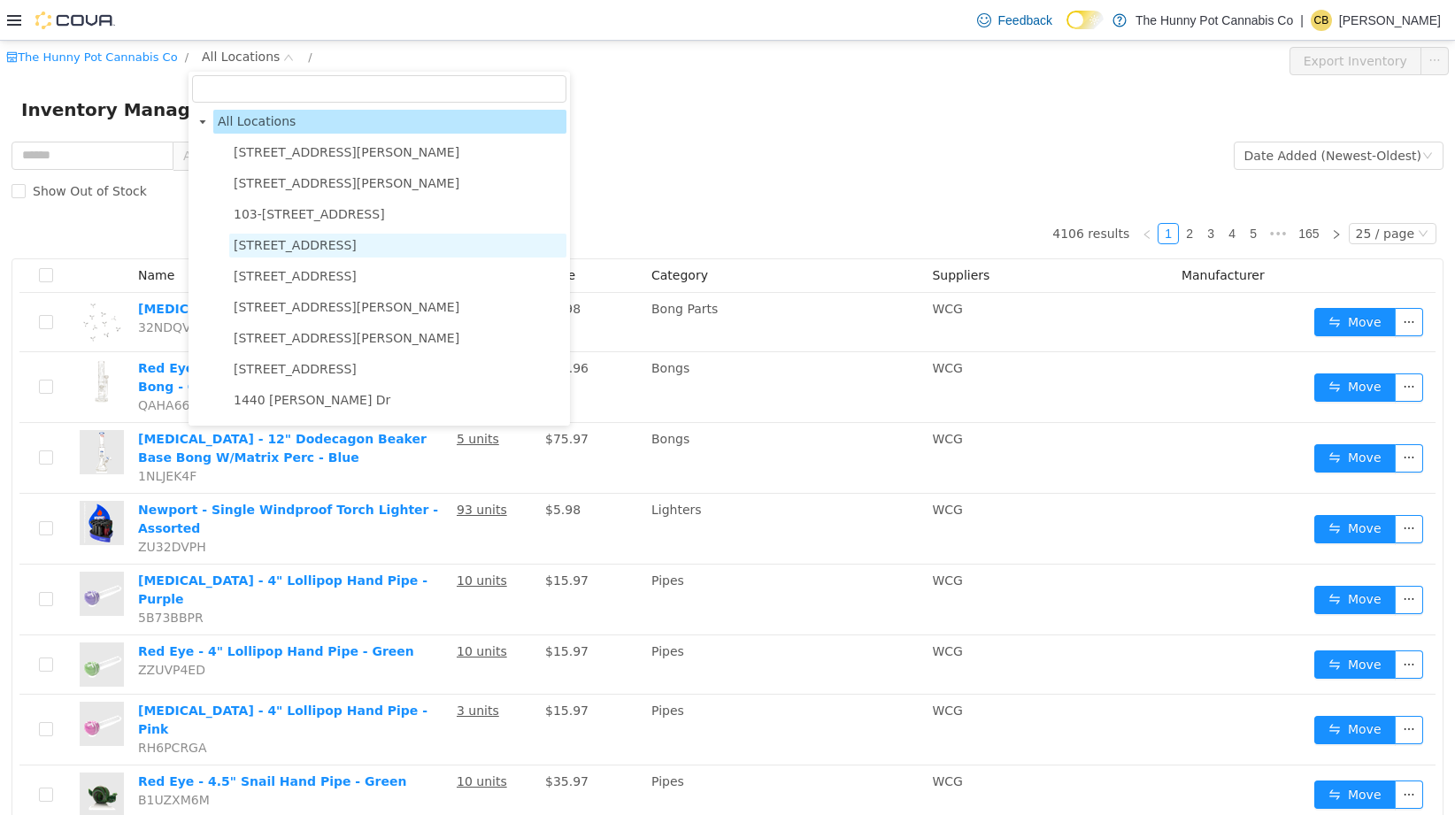
type input "*"
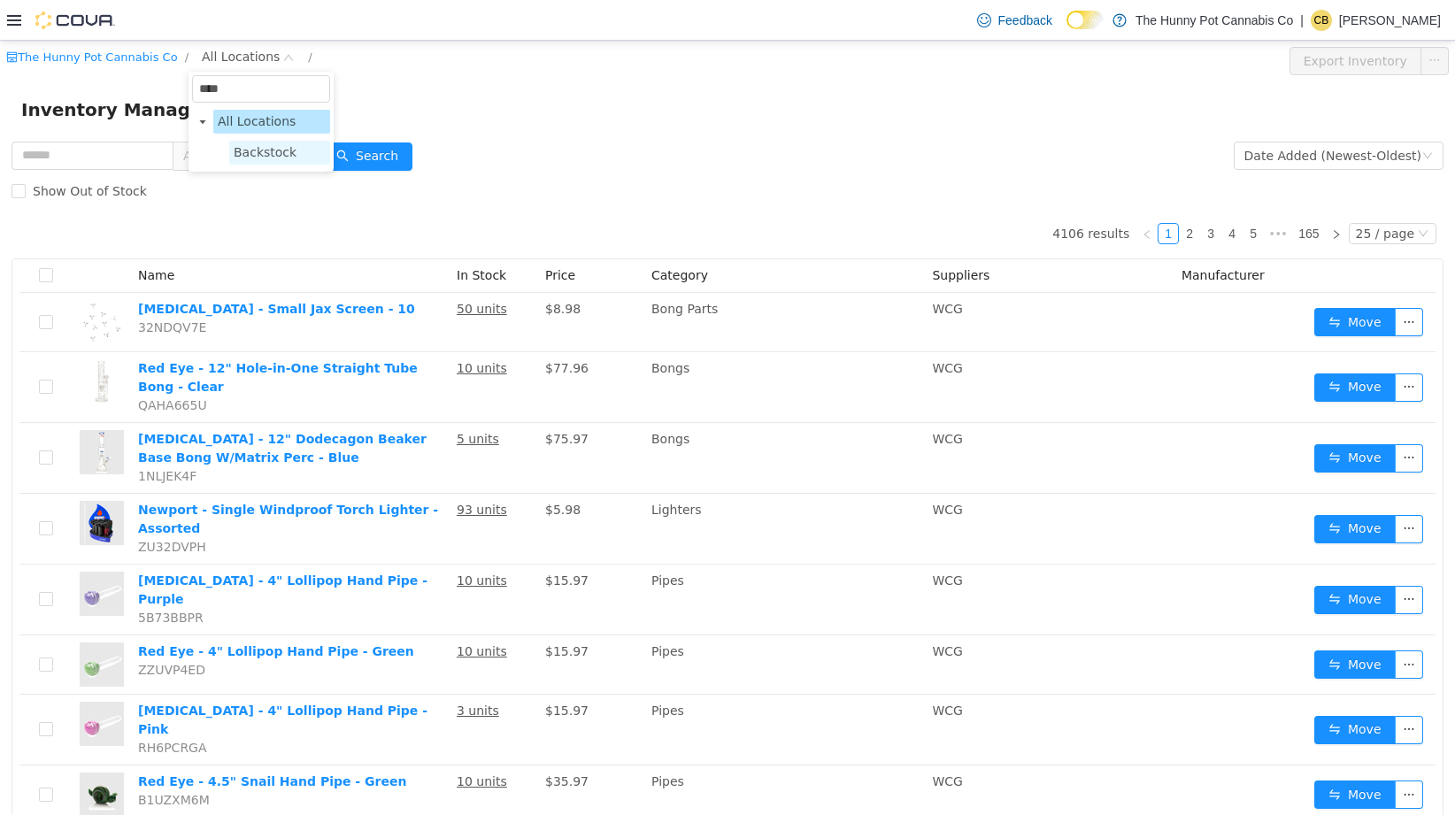
type input "****"
click at [281, 156] on span "Backstock" at bounding box center [265, 152] width 63 height 14
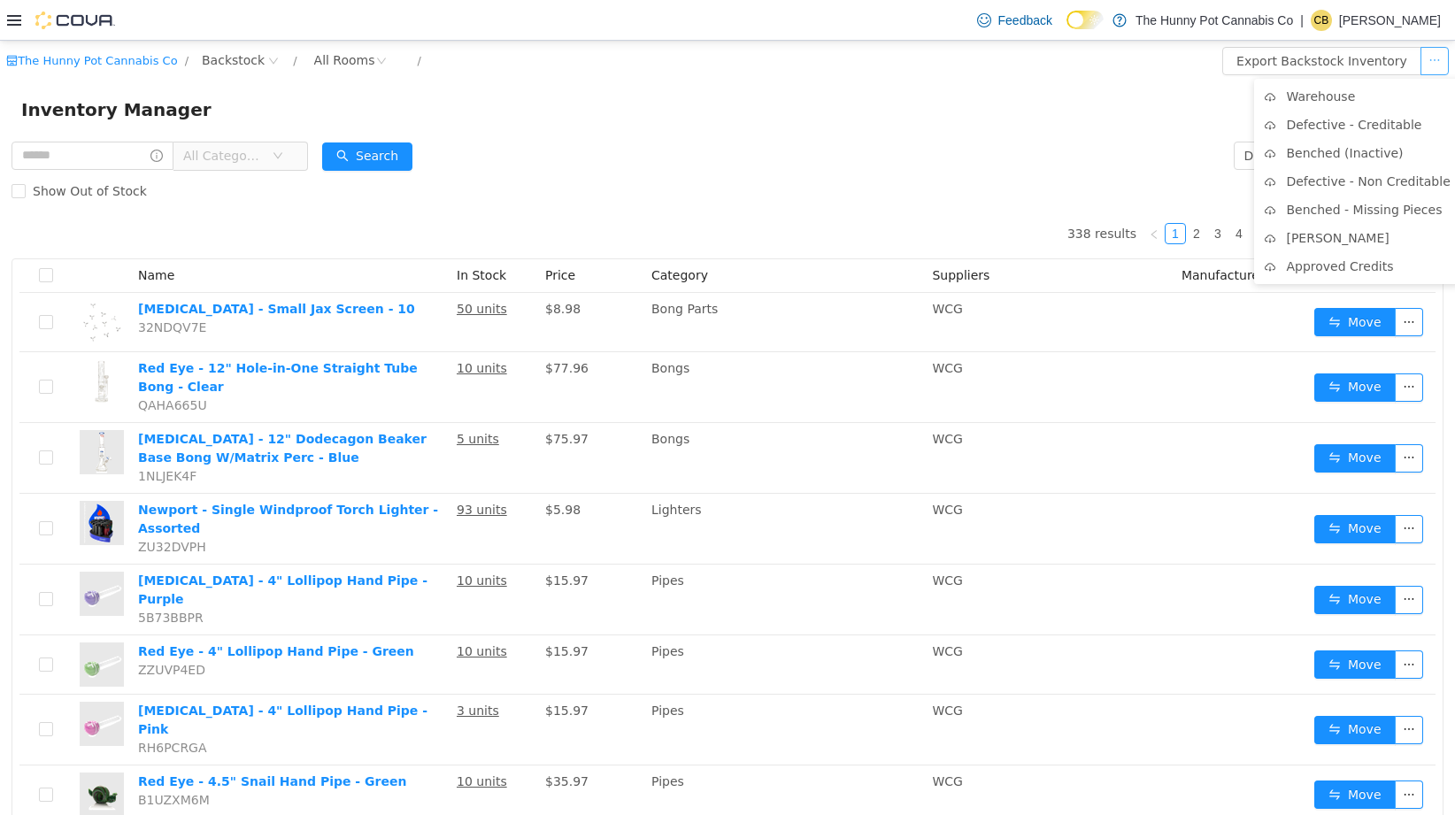
click at [1439, 63] on button "button" at bounding box center [1434, 61] width 28 height 28
click at [1339, 96] on li "Warehouse" at bounding box center [1357, 96] width 207 height 28
